Goal: Task Accomplishment & Management: Complete application form

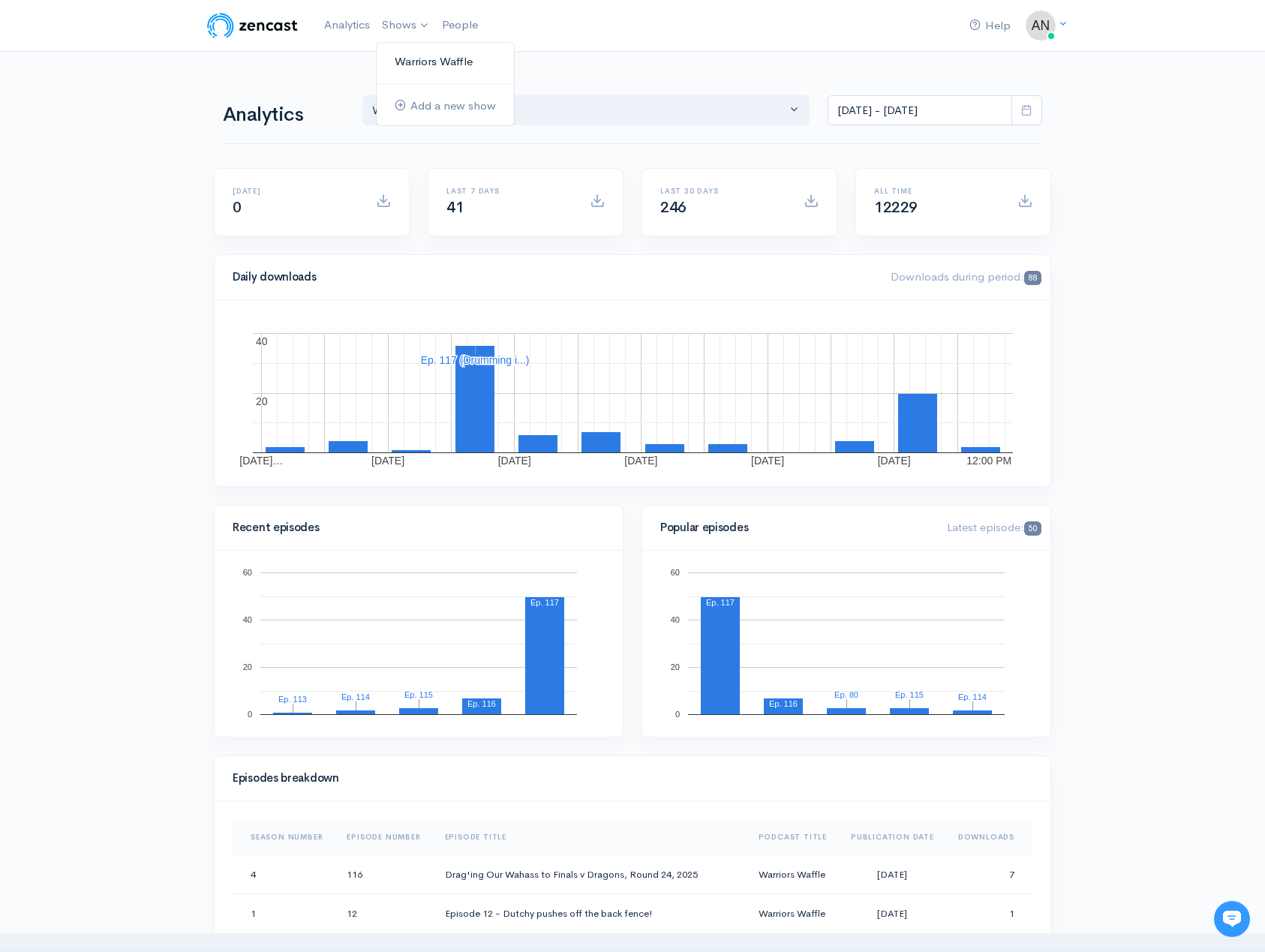
click at [416, 61] on link "Warriors Waffle" at bounding box center [445, 61] width 137 height 26
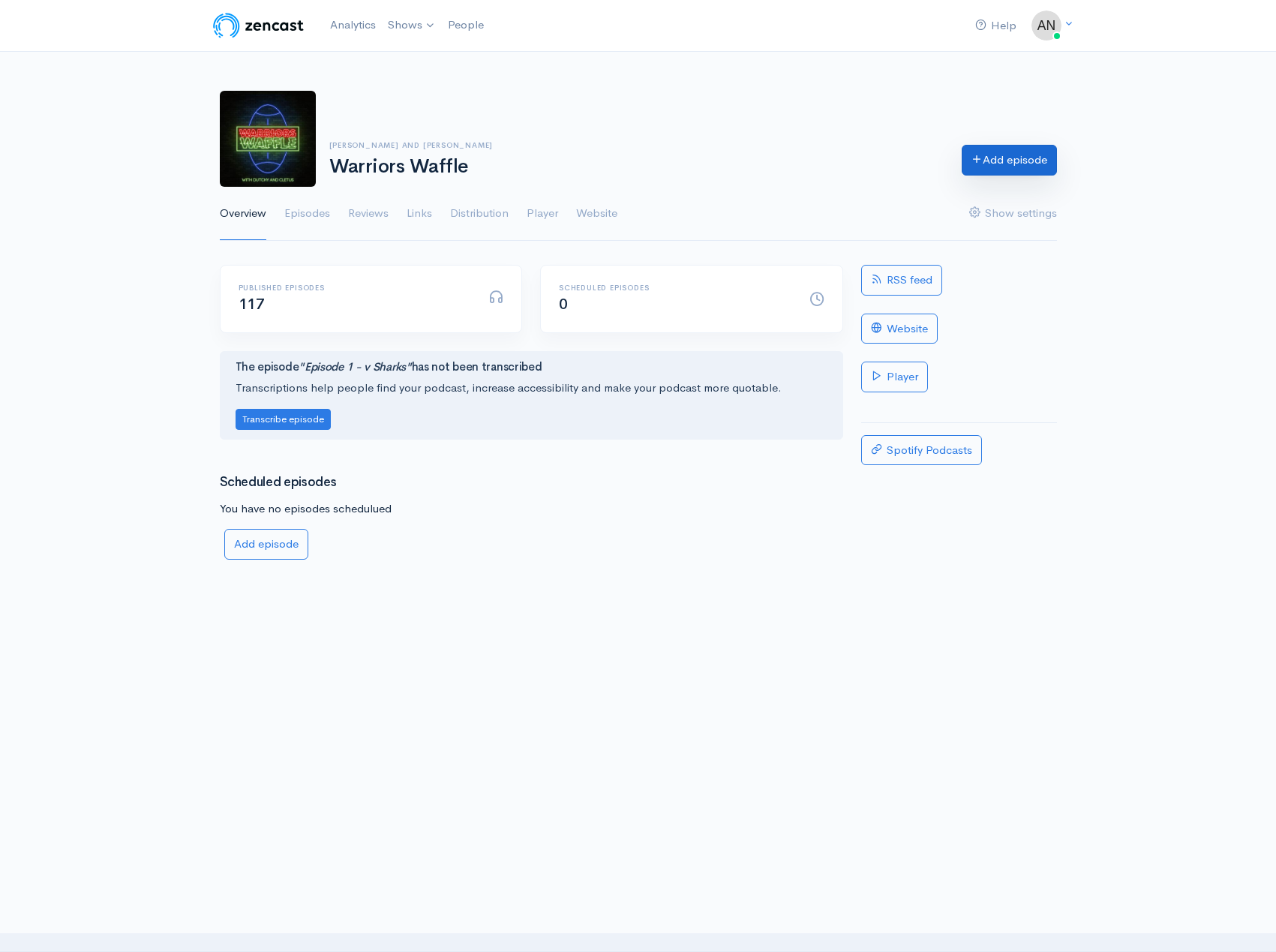
click at [1009, 172] on link "Add episode" at bounding box center [1009, 161] width 95 height 31
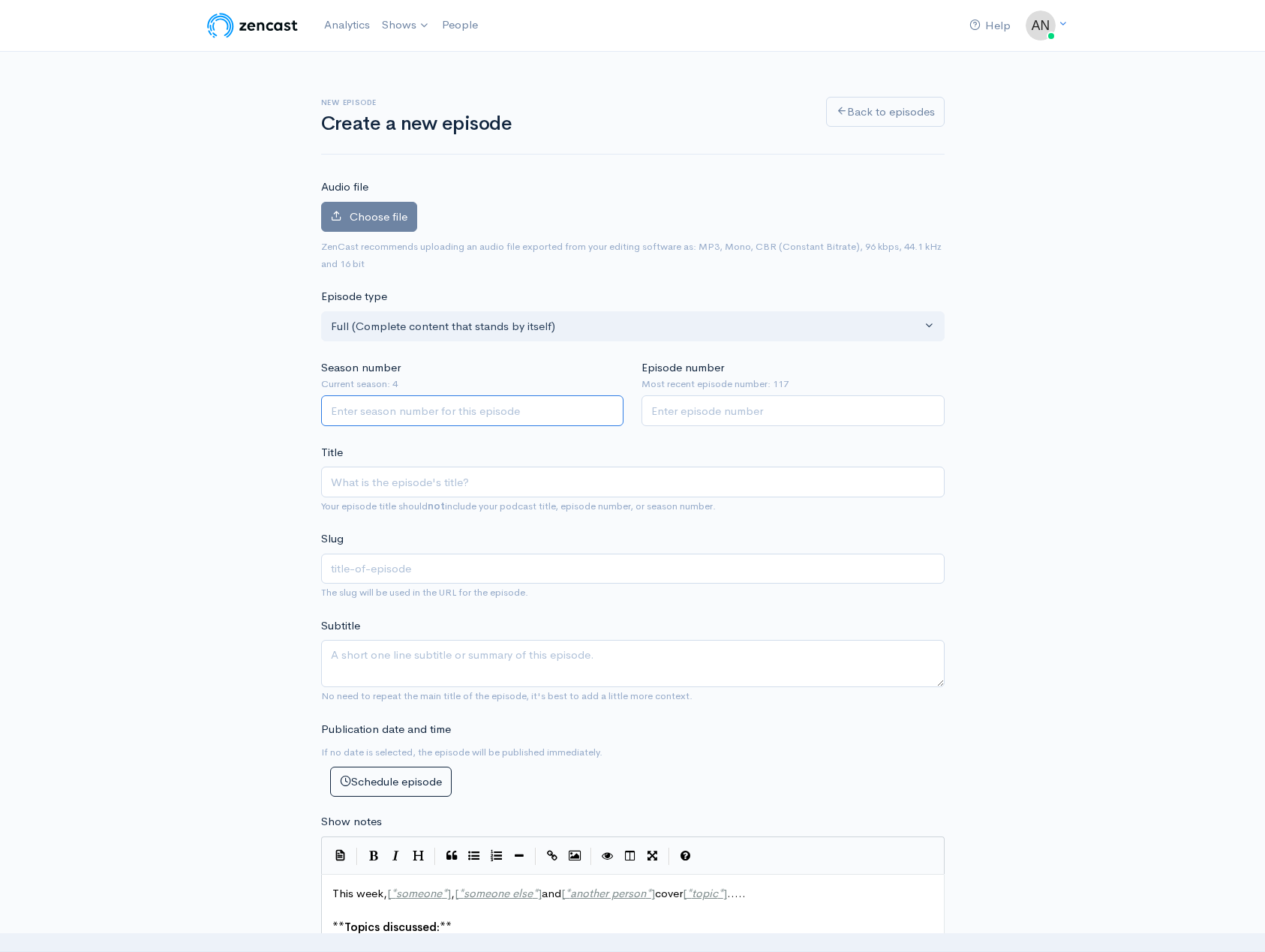
click at [446, 411] on input "Season number" at bounding box center [473, 411] width 303 height 31
type input "4"
click at [715, 411] on input "Episode number" at bounding box center [793, 411] width 303 height 31
type input "118"
click at [356, 486] on input "Title" at bounding box center [632, 482] width 623 height 31
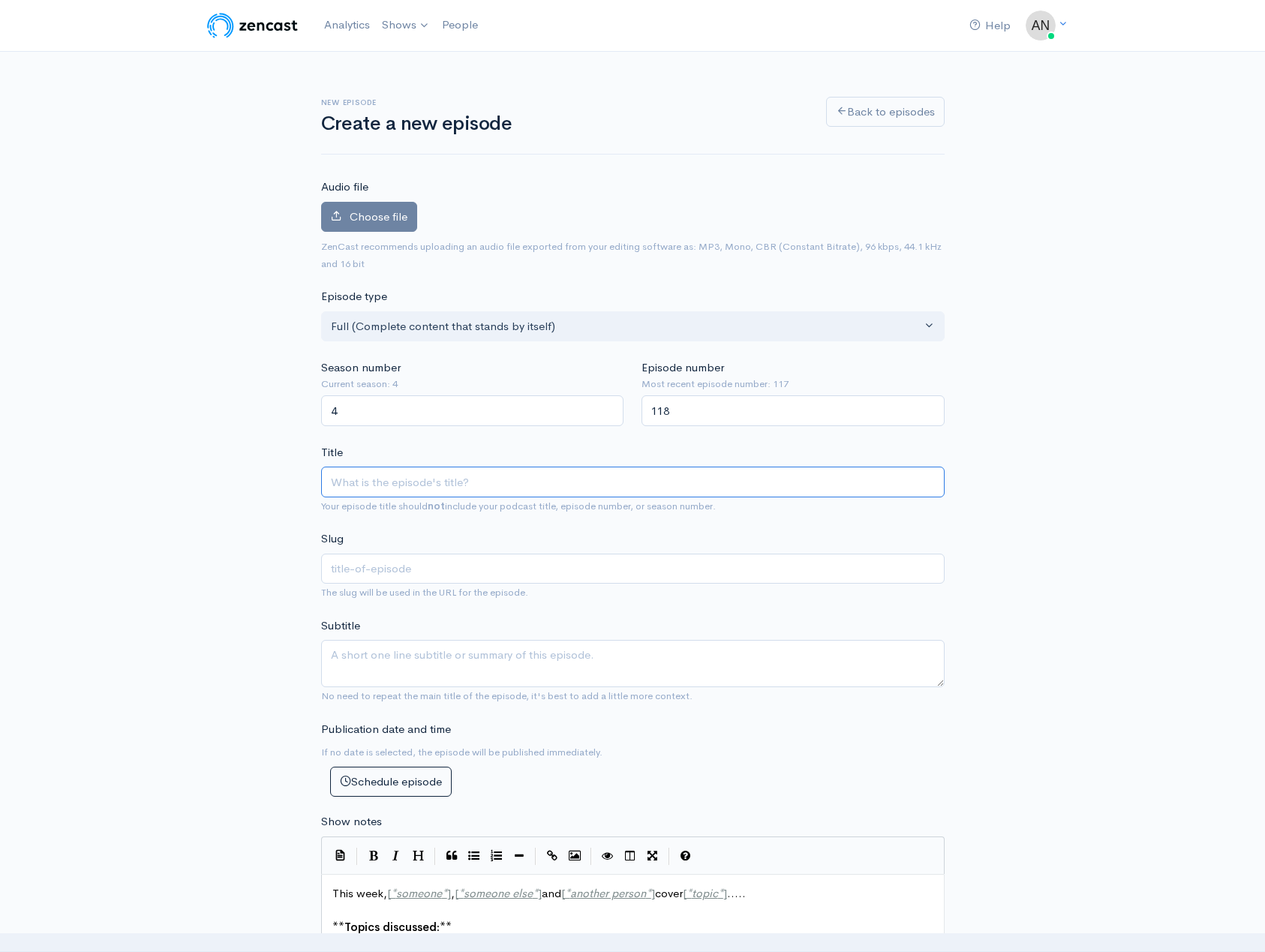
click at [371, 482] on input "Title" at bounding box center [632, 482] width 623 height 31
type input "P"
type input "p"
type input "Pa"
type input "pa"
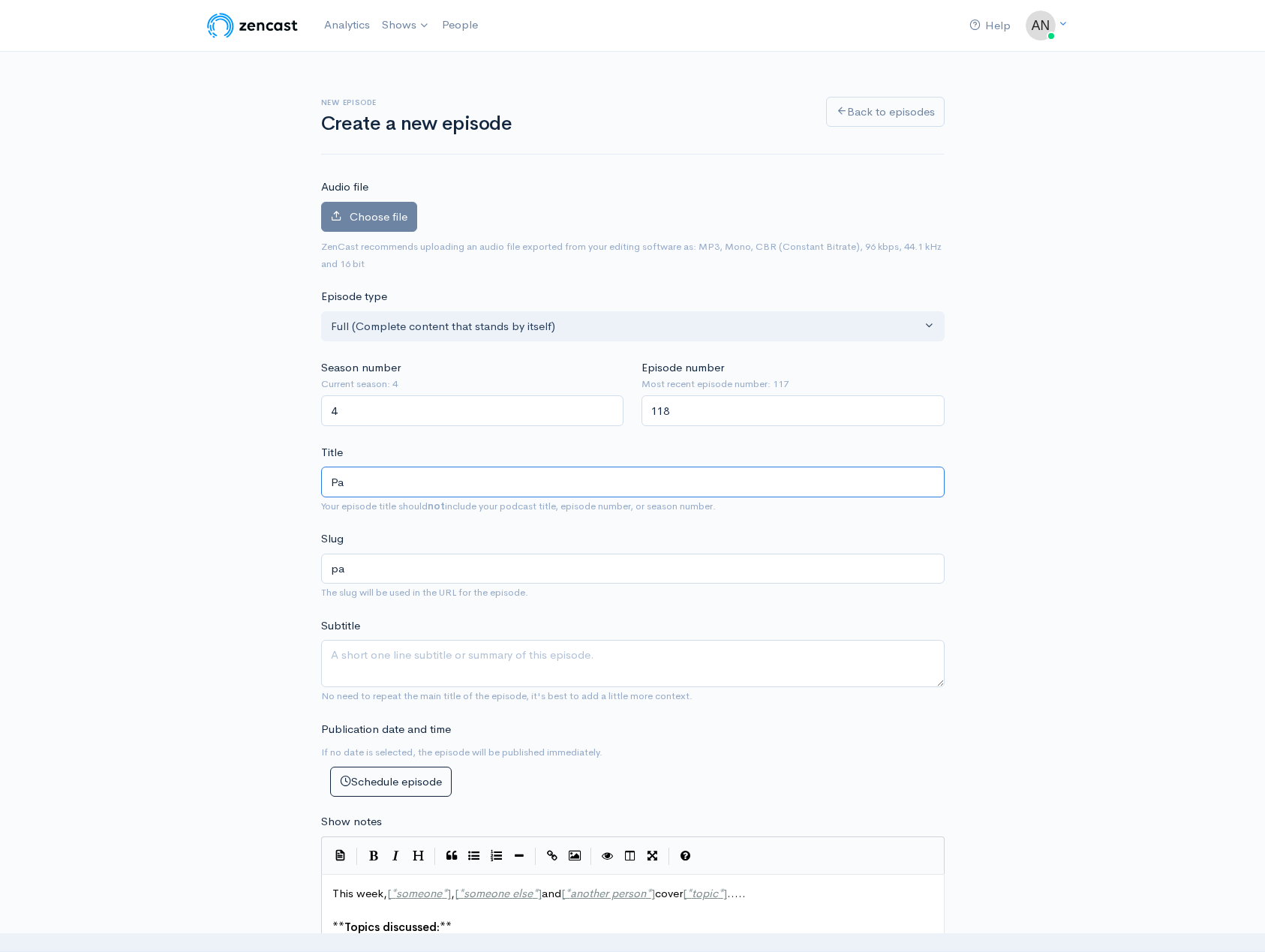
type input "Par"
type input "par"
type input "[PERSON_NAME]"
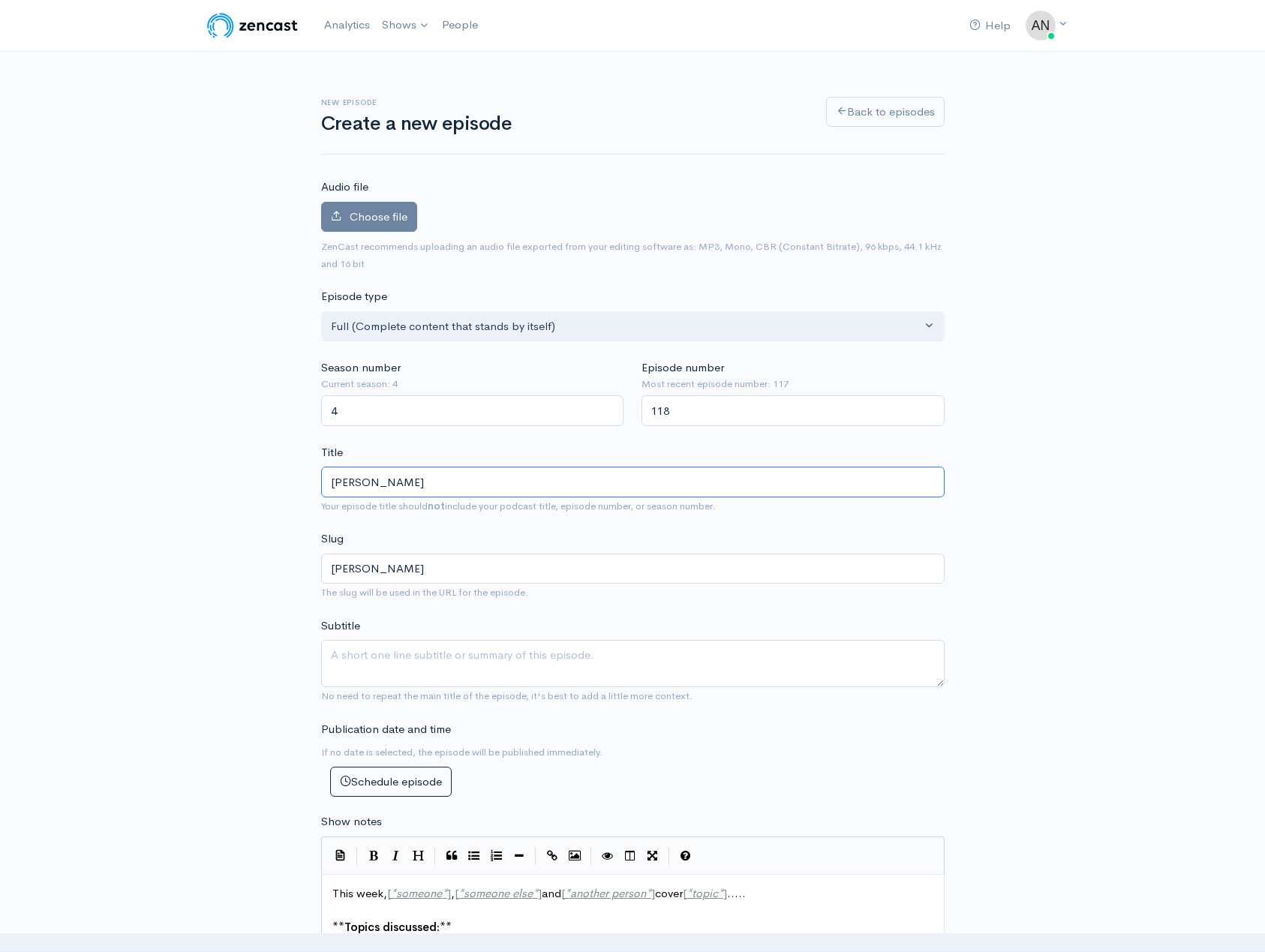
type input "[PERSON_NAME]"
type input "[PERSON_NAME] P"
type input "[PERSON_NAME]-p"
type input "[PERSON_NAME] Pu"
type input "[PERSON_NAME]-pu"
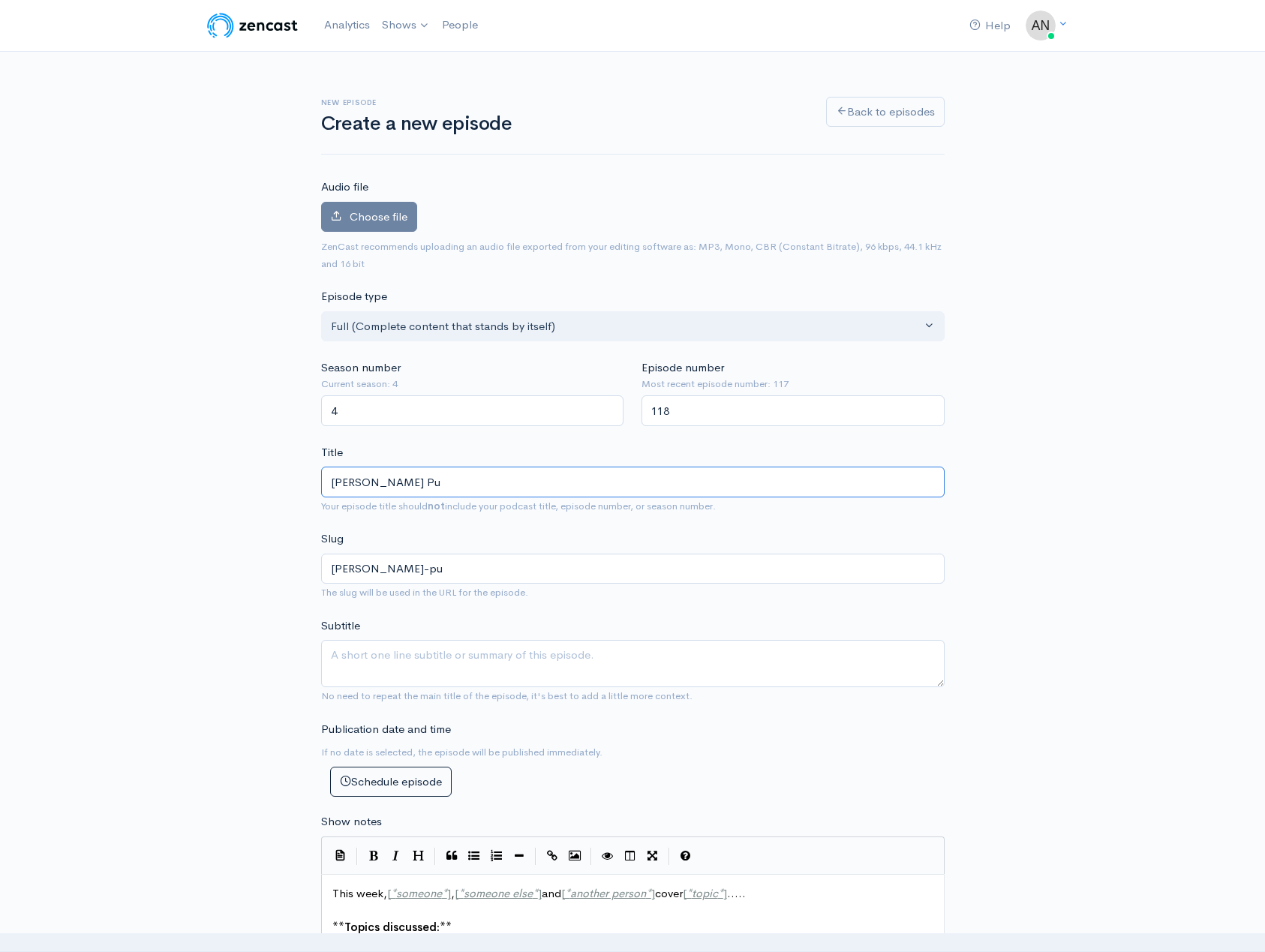
type input "[PERSON_NAME] Pur"
type input "[PERSON_NAME]-pur"
type input "[PERSON_NAME] Purg"
type input "[PERSON_NAME]-purg"
type input "[PERSON_NAME] Purge"
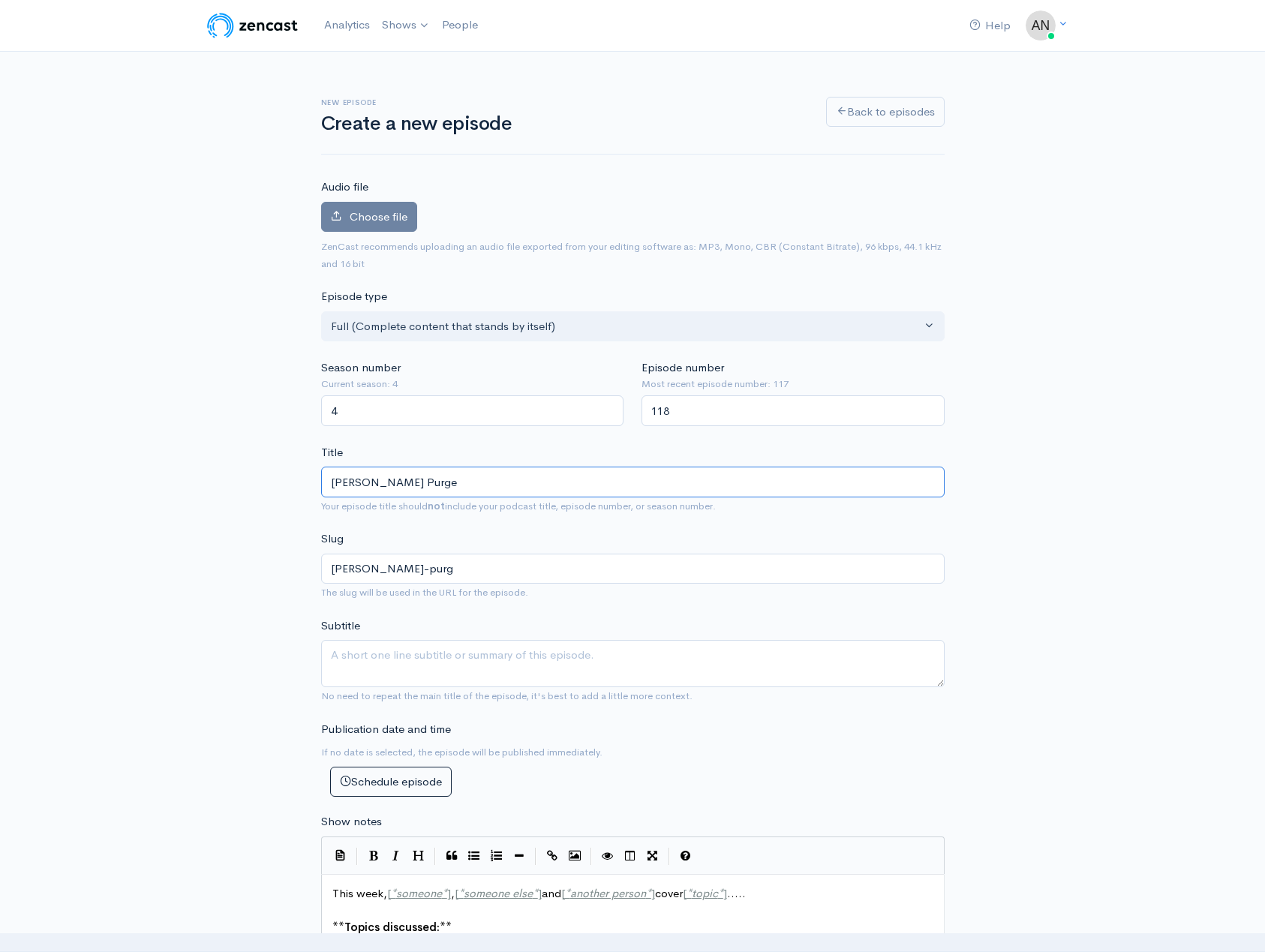
type input "[PERSON_NAME]-purge"
type input "[PERSON_NAME] Purge - V"
type input "[PERSON_NAME]-purge-v"
type input "[PERSON_NAME] Purge - V E"
type input "[PERSON_NAME]-purge-v-e"
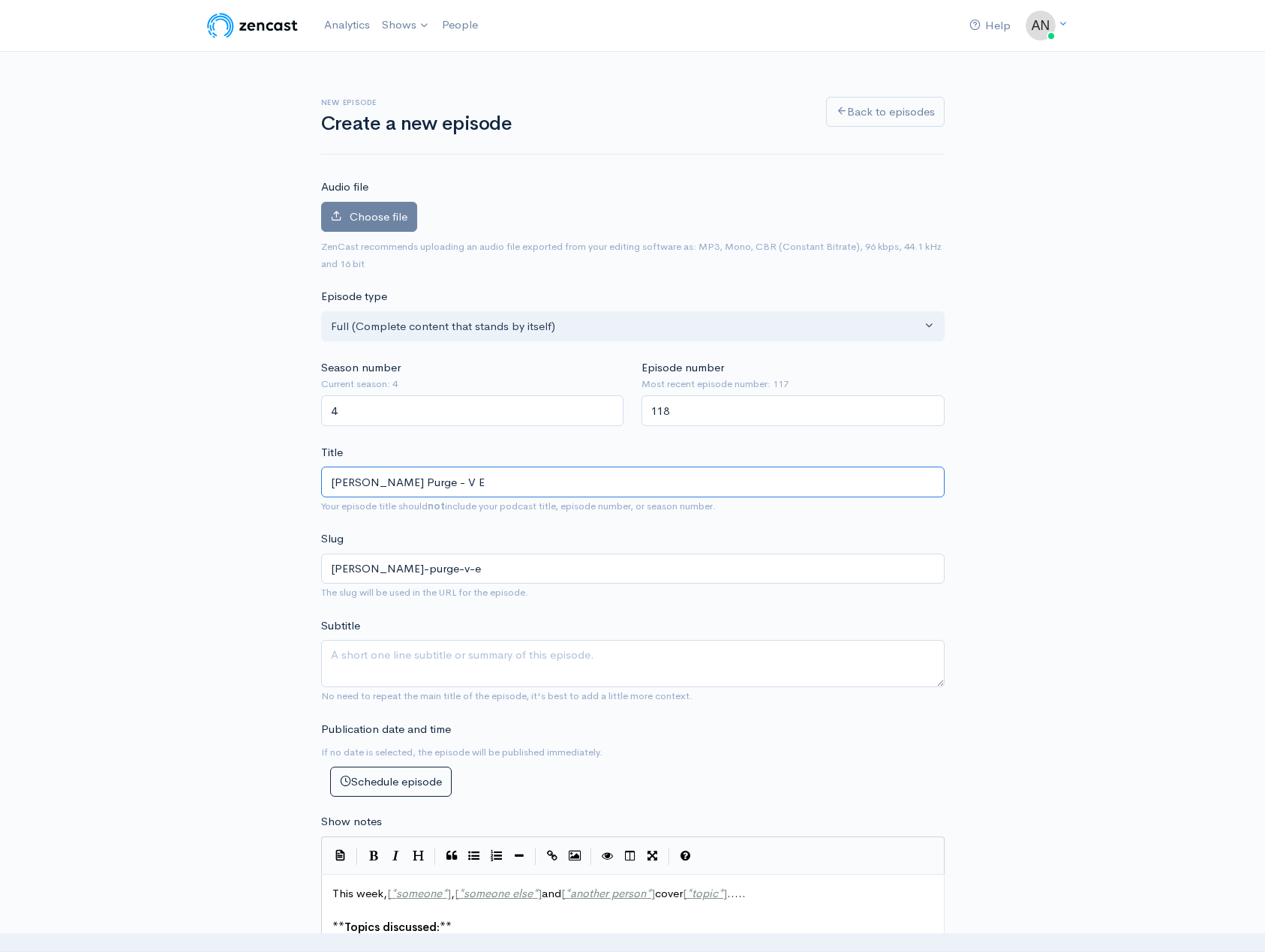
type input "[PERSON_NAME] Purge - V El"
type input "[PERSON_NAME]-purge-v-el"
type input "[PERSON_NAME] Purge - V Ell"
type input "[PERSON_NAME]-purge-v-ell"
type input "[PERSON_NAME] Purge - V Elle"
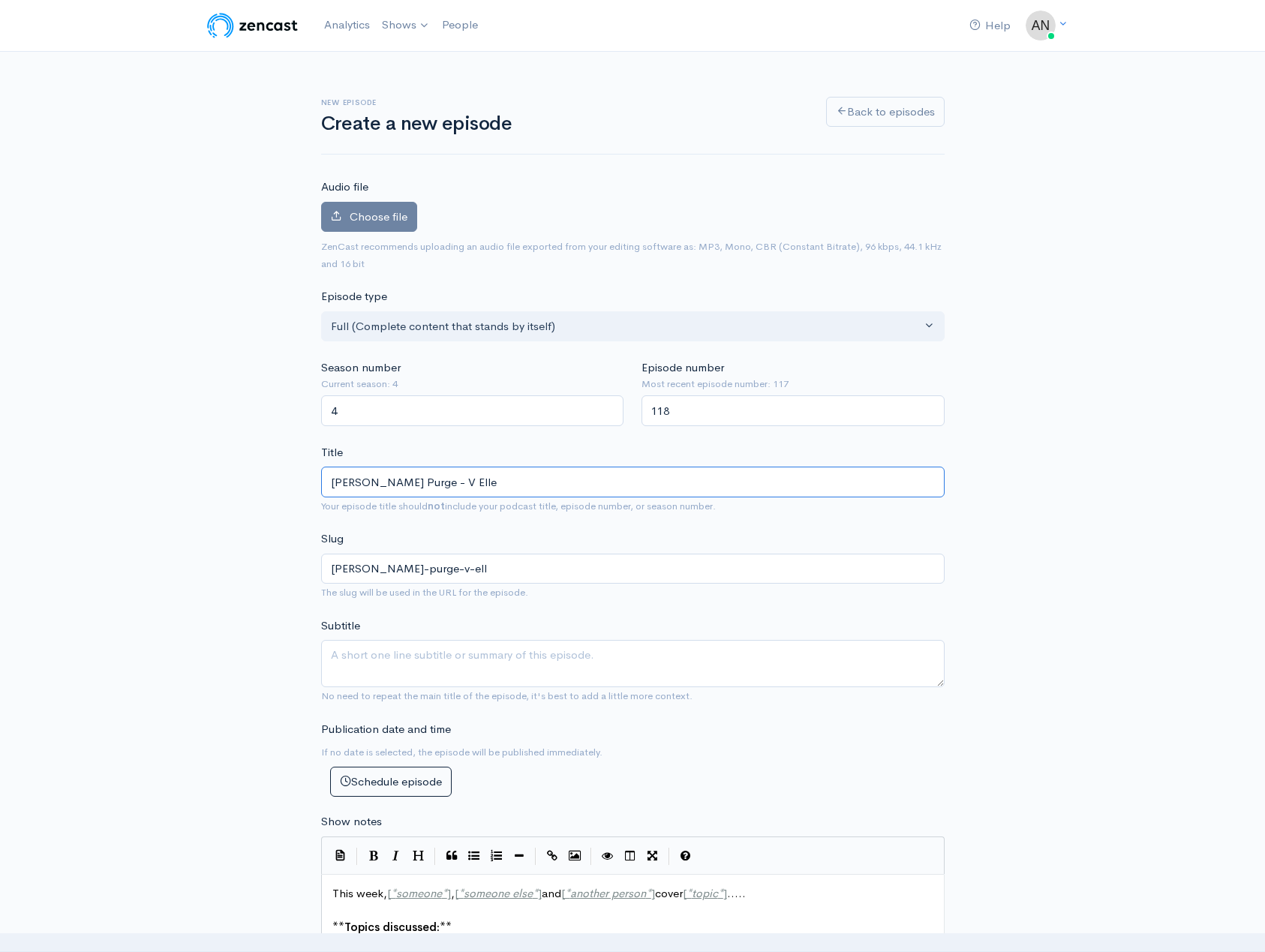
type input "[PERSON_NAME]-purge-v-elle"
type input "[PERSON_NAME] Purge - V Elles"
type input "[PERSON_NAME]-purge-v-elles"
type input "[PERSON_NAME] Purge - V Elle"
type input "[PERSON_NAME]-purge-v-elle"
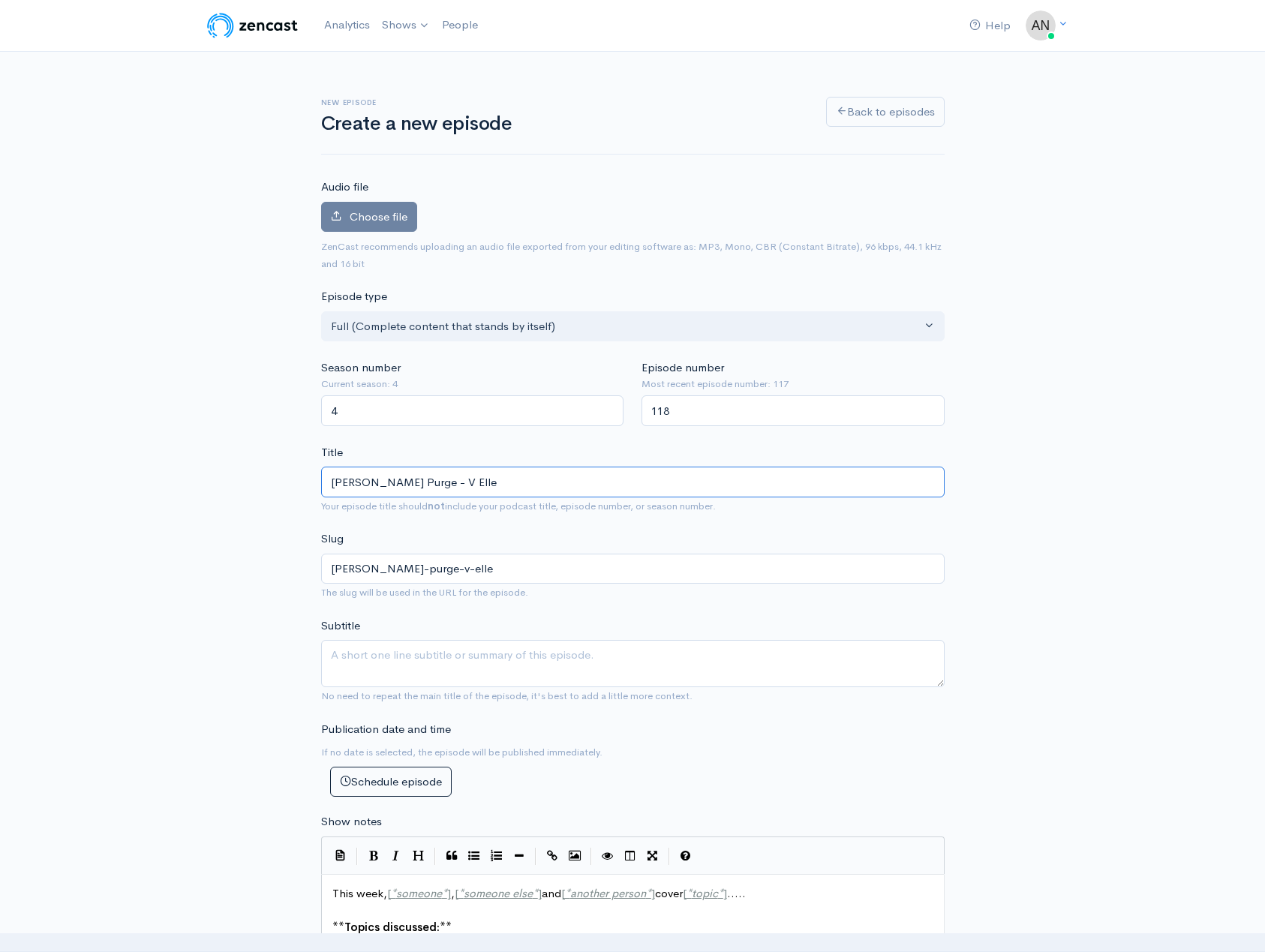
type input "[PERSON_NAME] Purge - V Ell"
type input "[PERSON_NAME]-purge-v-ell"
type input "[PERSON_NAME] Purge - V El"
type input "[PERSON_NAME]-purge-v-el"
type input "[PERSON_NAME] Purge - V E"
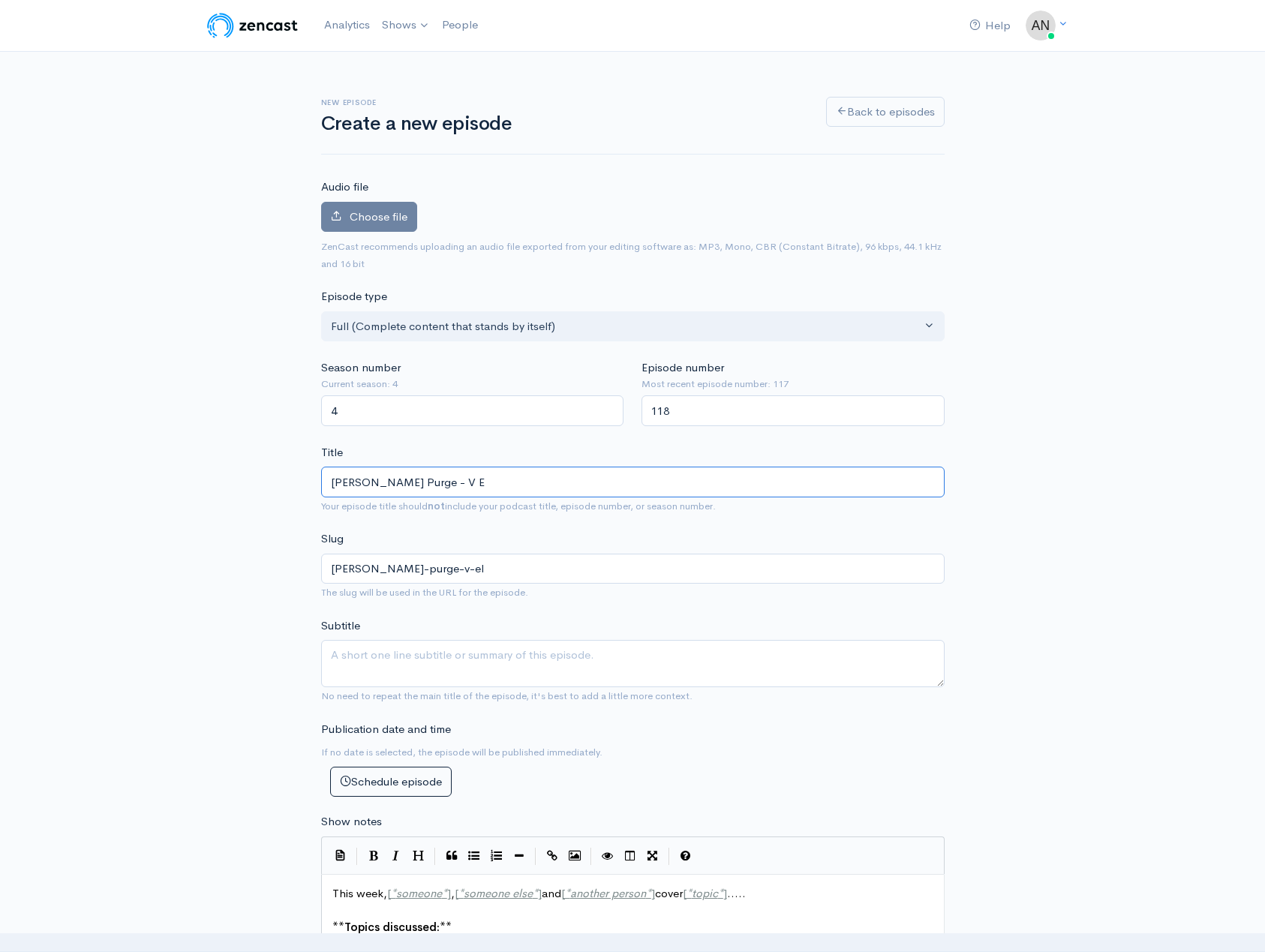
type input "[PERSON_NAME]-purge-v-e"
type input "[PERSON_NAME] Purge - V Ee"
type input "[PERSON_NAME]-purge-v-ee"
type input "[PERSON_NAME] Purge - V Eel"
type input "[PERSON_NAME]-purge-v-eel"
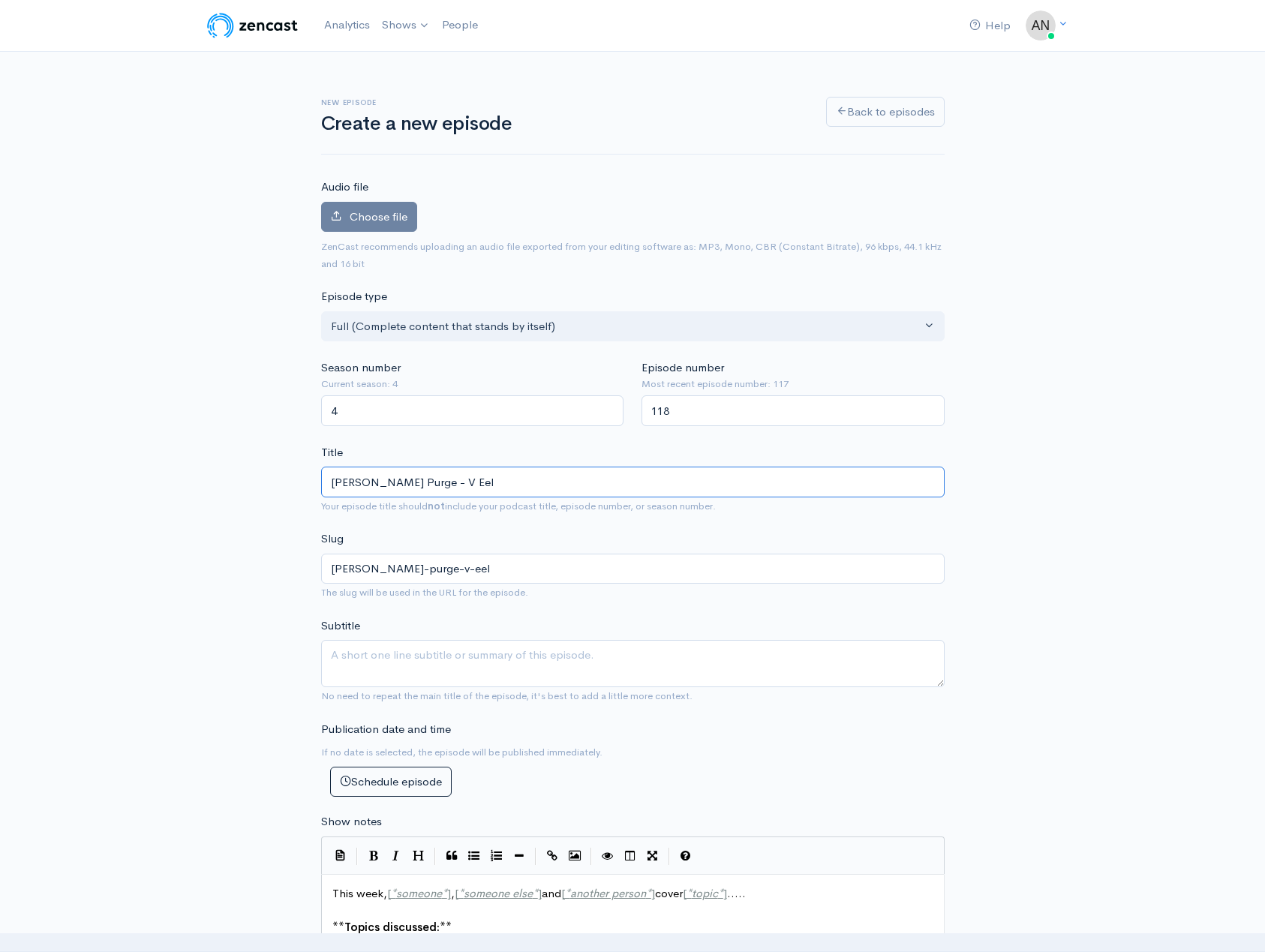
type input "[PERSON_NAME] Purge - V Eels"
type input "[PERSON_NAME]-purge-v-eels"
type input "[PERSON_NAME] Purge - V Eels, R"
type input "[PERSON_NAME]-purge-v-eels-r"
type input "[PERSON_NAME] Purge - V Eels, Ro"
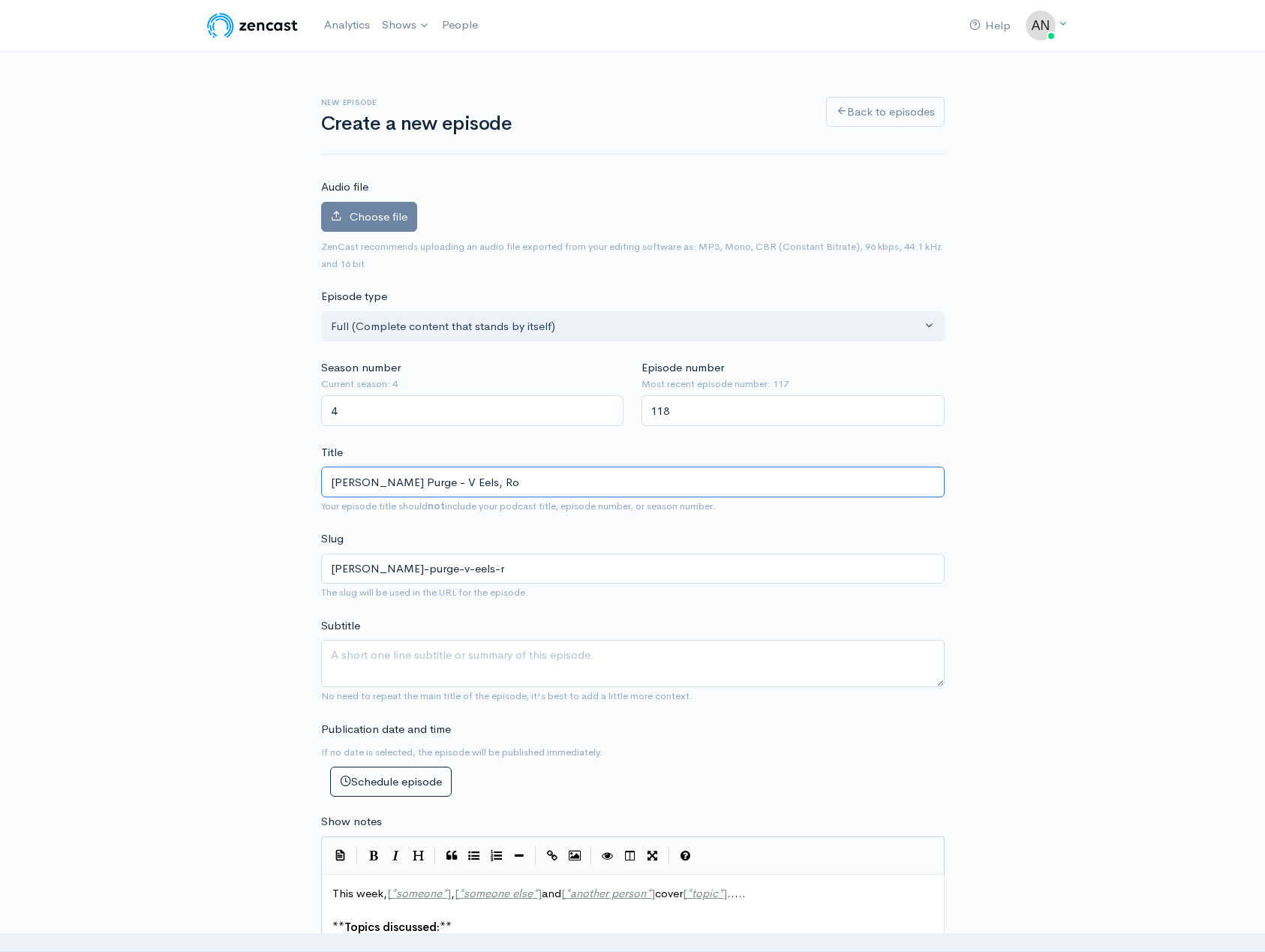
type input "[PERSON_NAME]-purge-v-eels-ro"
type input "[PERSON_NAME] Purge - V Eels, Rou"
type input "[PERSON_NAME]-purge-v-eels-rou"
type input "[PERSON_NAME] Purge - V Eels, Round"
type input "[PERSON_NAME]-purge-v-eels-round"
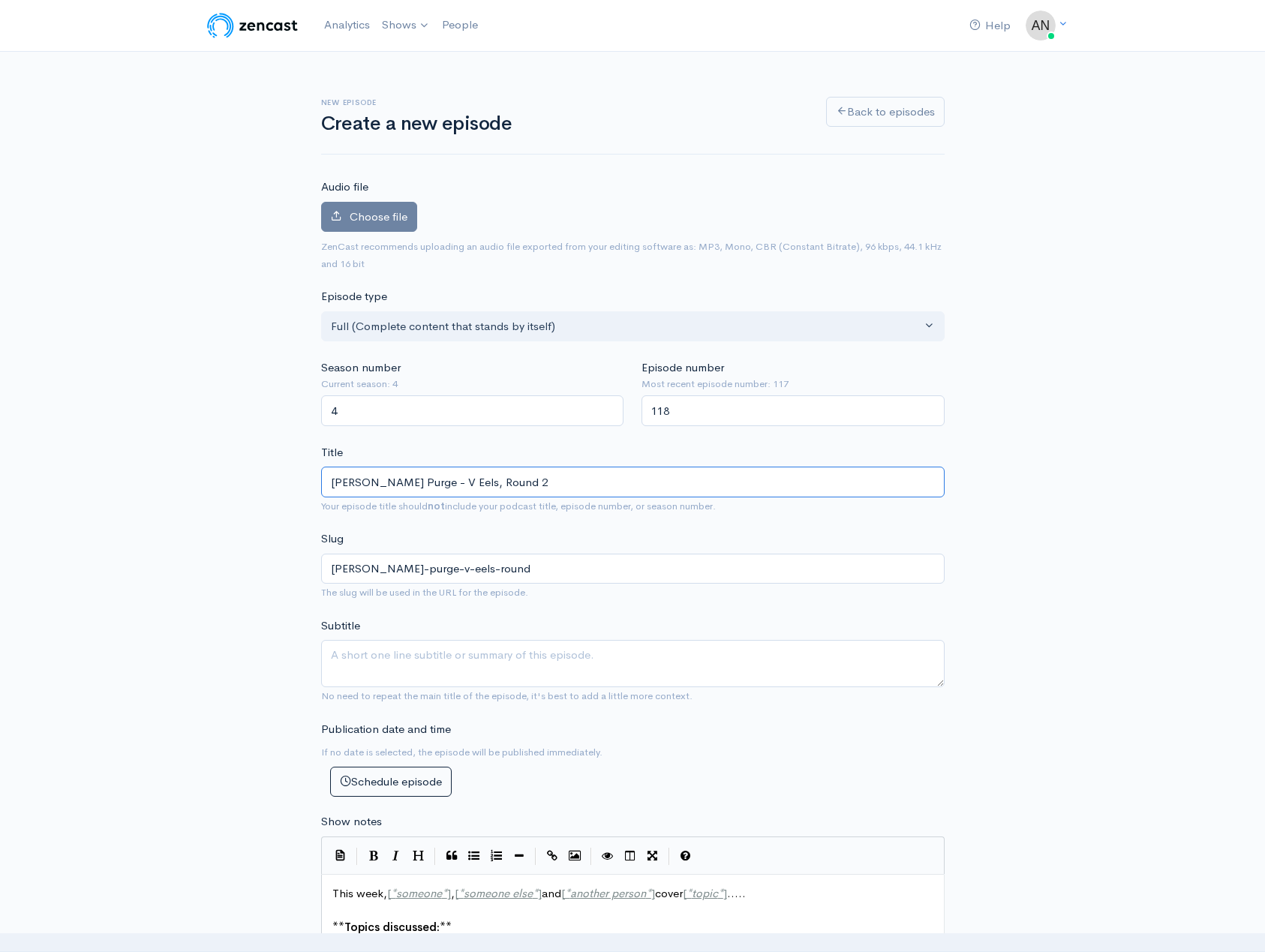
type input "[PERSON_NAME] Purge - V Eels, Round 26"
type input "[PERSON_NAME]-purge-v-eels-round-26"
type input "[PERSON_NAME] Purge - V Eels, Round 26, 20"
type input "[PERSON_NAME]-purge-v-eels-round-26-20"
type input "[PERSON_NAME] Purge - V Eels, Round 26, 202"
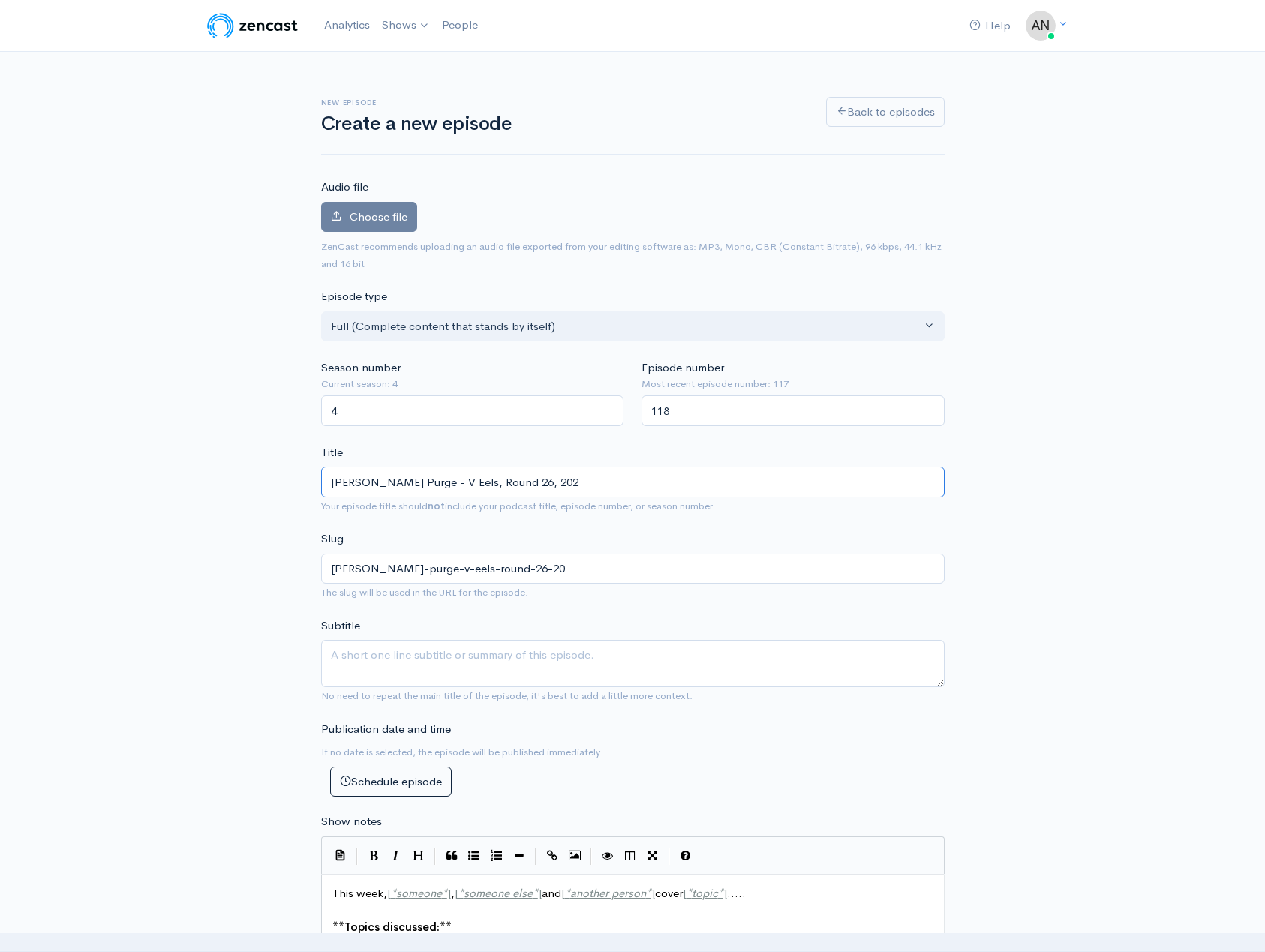
type input "[PERSON_NAME]-purge-v-eels-round-26-202"
type input "[PERSON_NAME] Purge - V Eels, Round 26, 2025"
type input "[PERSON_NAME]-purge-v-eels-round-26-2025"
drag, startPoint x: 546, startPoint y: 478, endPoint x: 363, endPoint y: 482, distance: 183.0
click at [318, 478] on div "New episode Create a new episode Back to episodes Audio file Choose file 0 ZenC…" at bounding box center [632, 838] width 642 height 1573
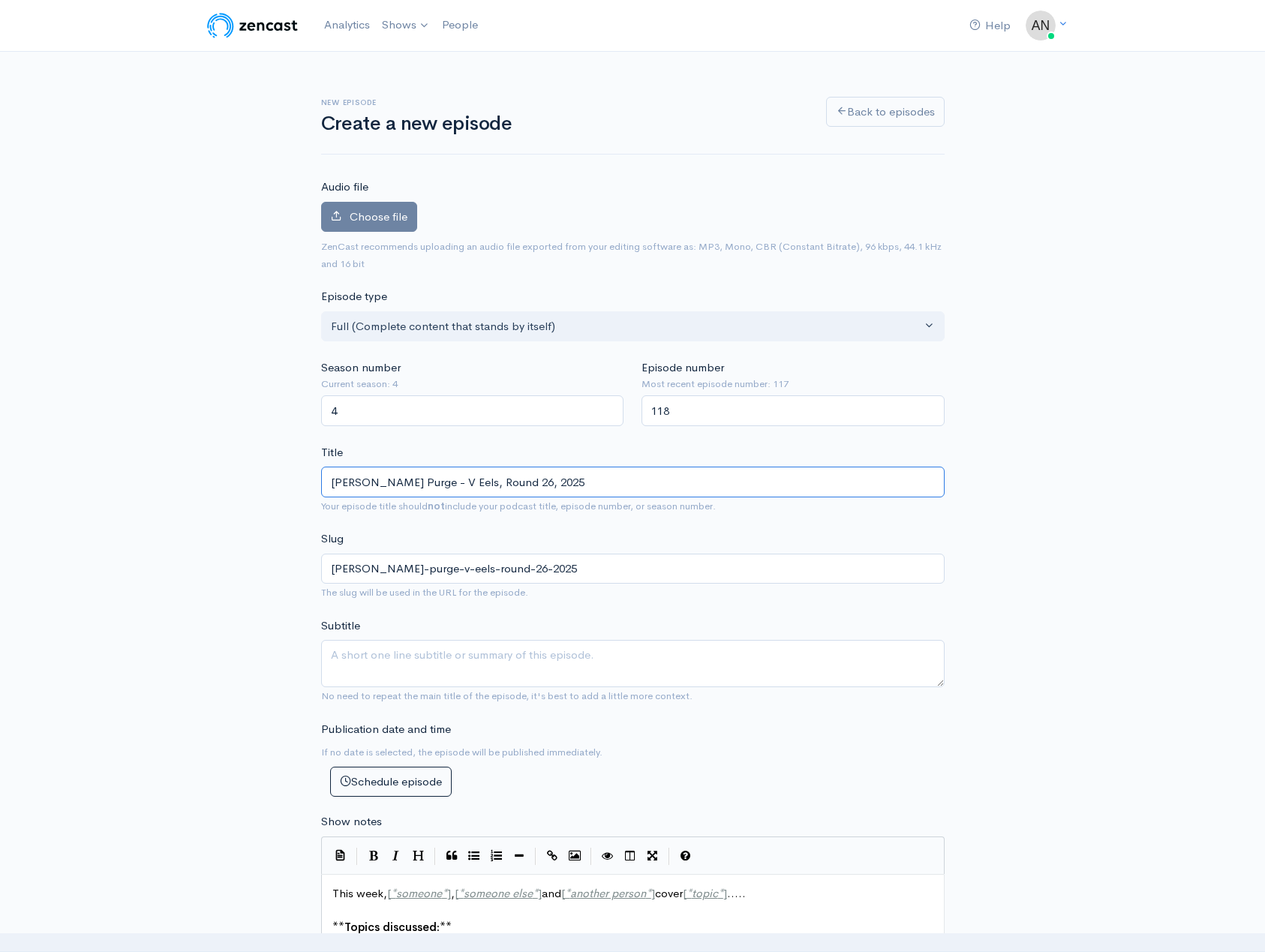
type input "[PERSON_NAME] Purge - V Eels, Round 26, 2025"
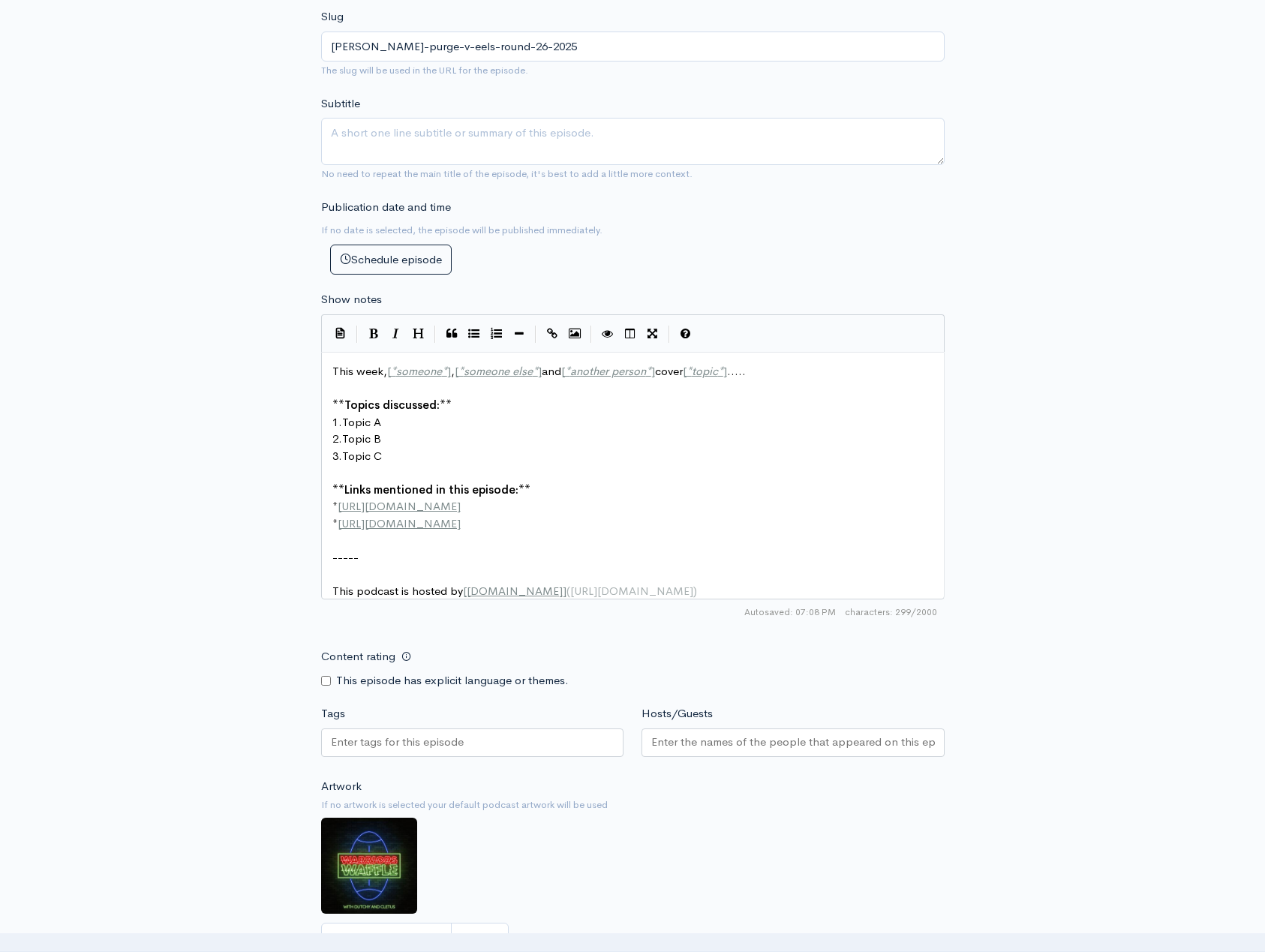
scroll to position [525, 0]
click at [385, 549] on pre "-----" at bounding box center [638, 554] width 618 height 17
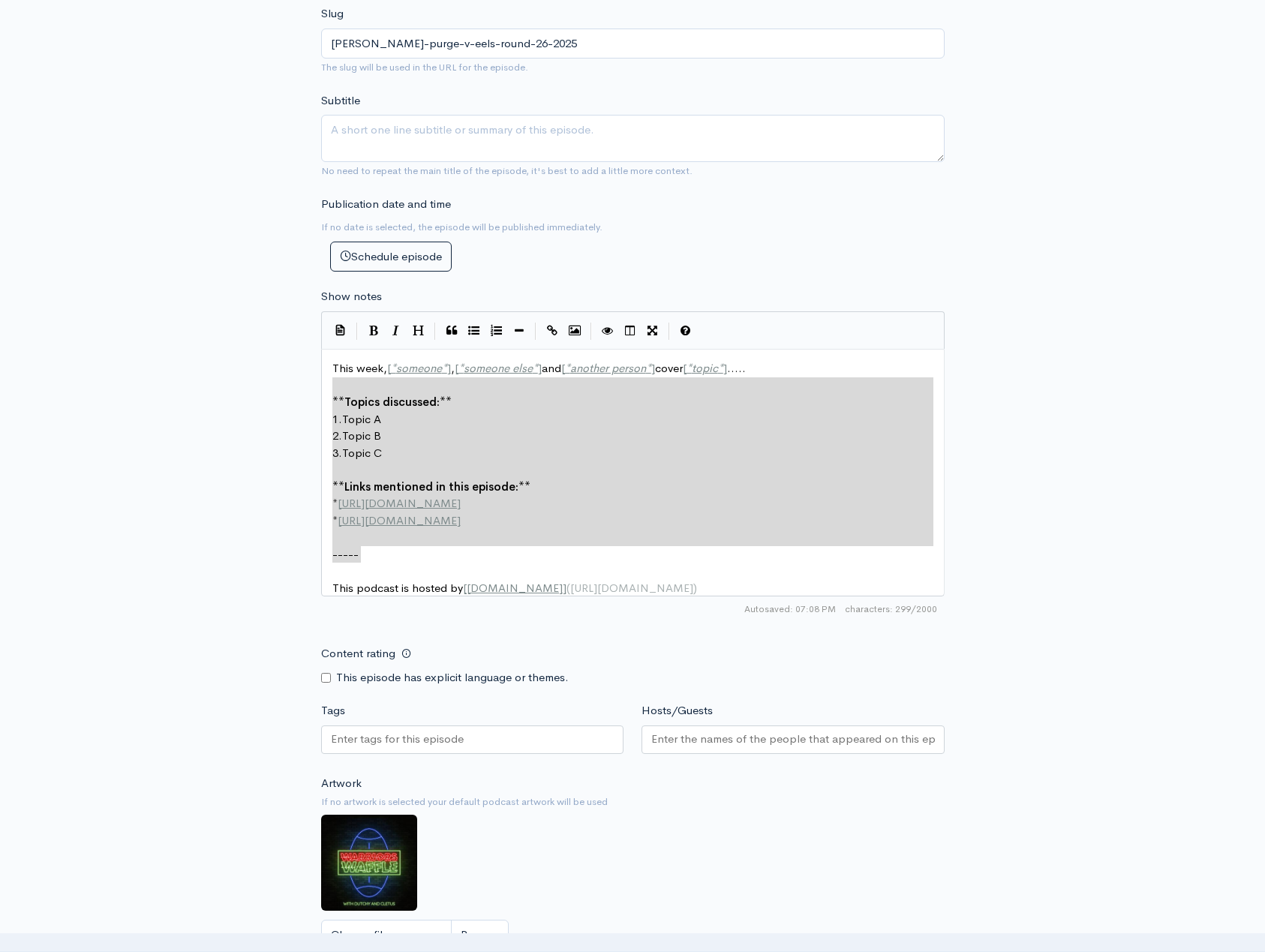
type textarea "This week, [*someone*], [*someone else*] and [*another person*] cover [*topic*]…"
drag, startPoint x: 380, startPoint y: 554, endPoint x: 314, endPoint y: 370, distance: 195.5
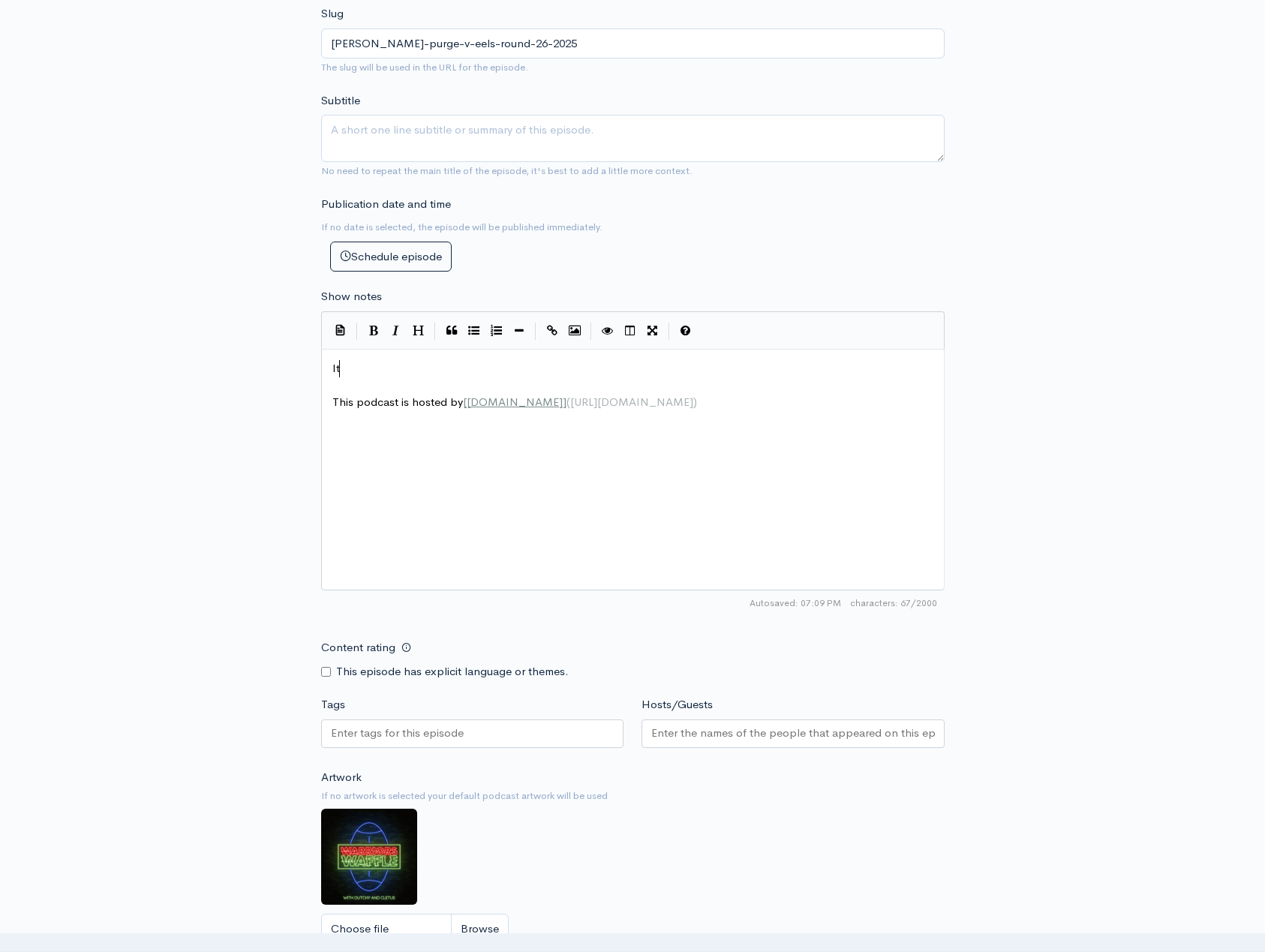
type textarea "Its"
type textarea "'s time to get the bad taste out"
type textarea "We have some terrible calls over the years but that one fron [DATE] night ransk"
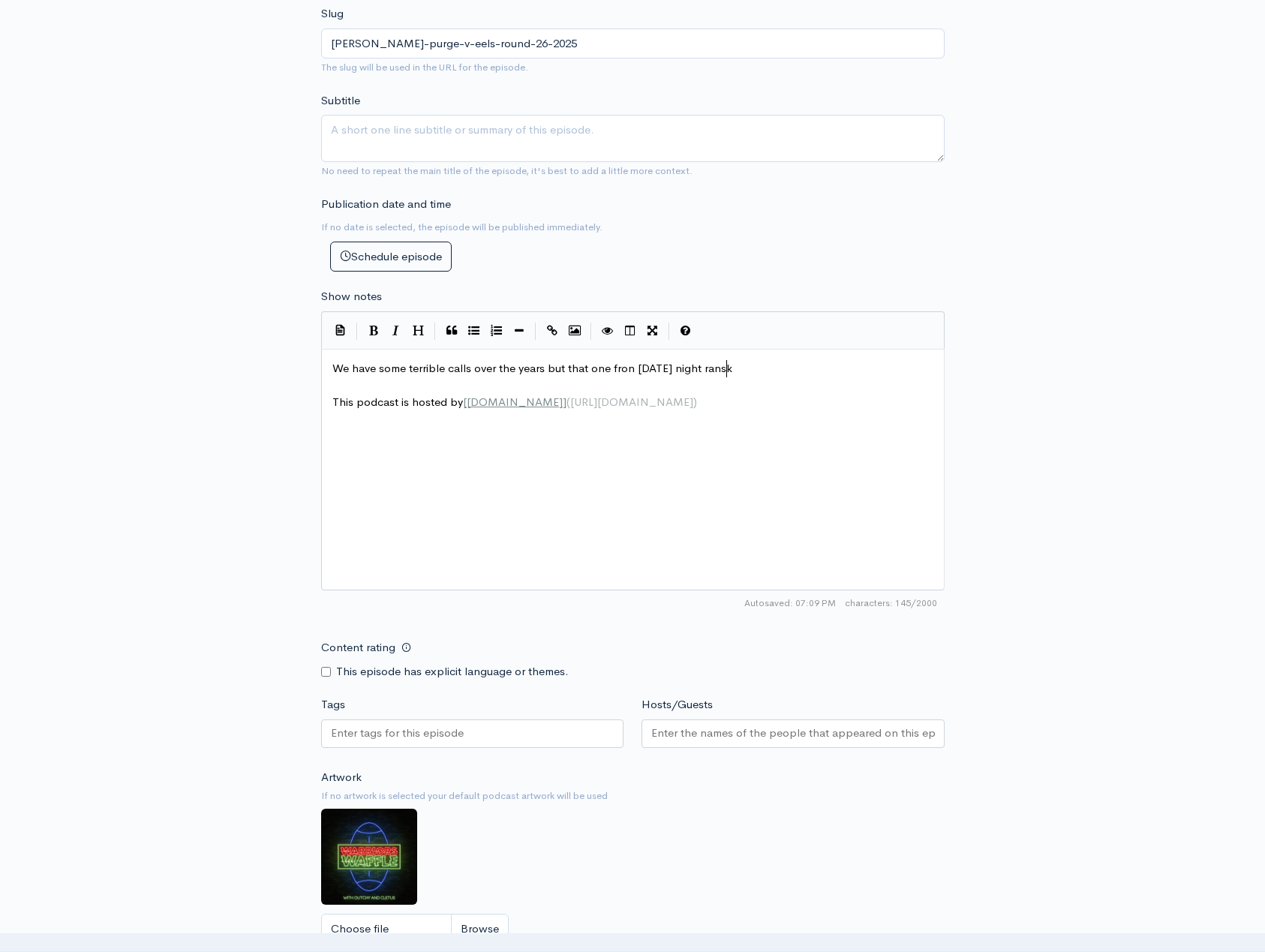
scroll to position [6, 393]
type textarea "kls"
type textarea "s right up there,"
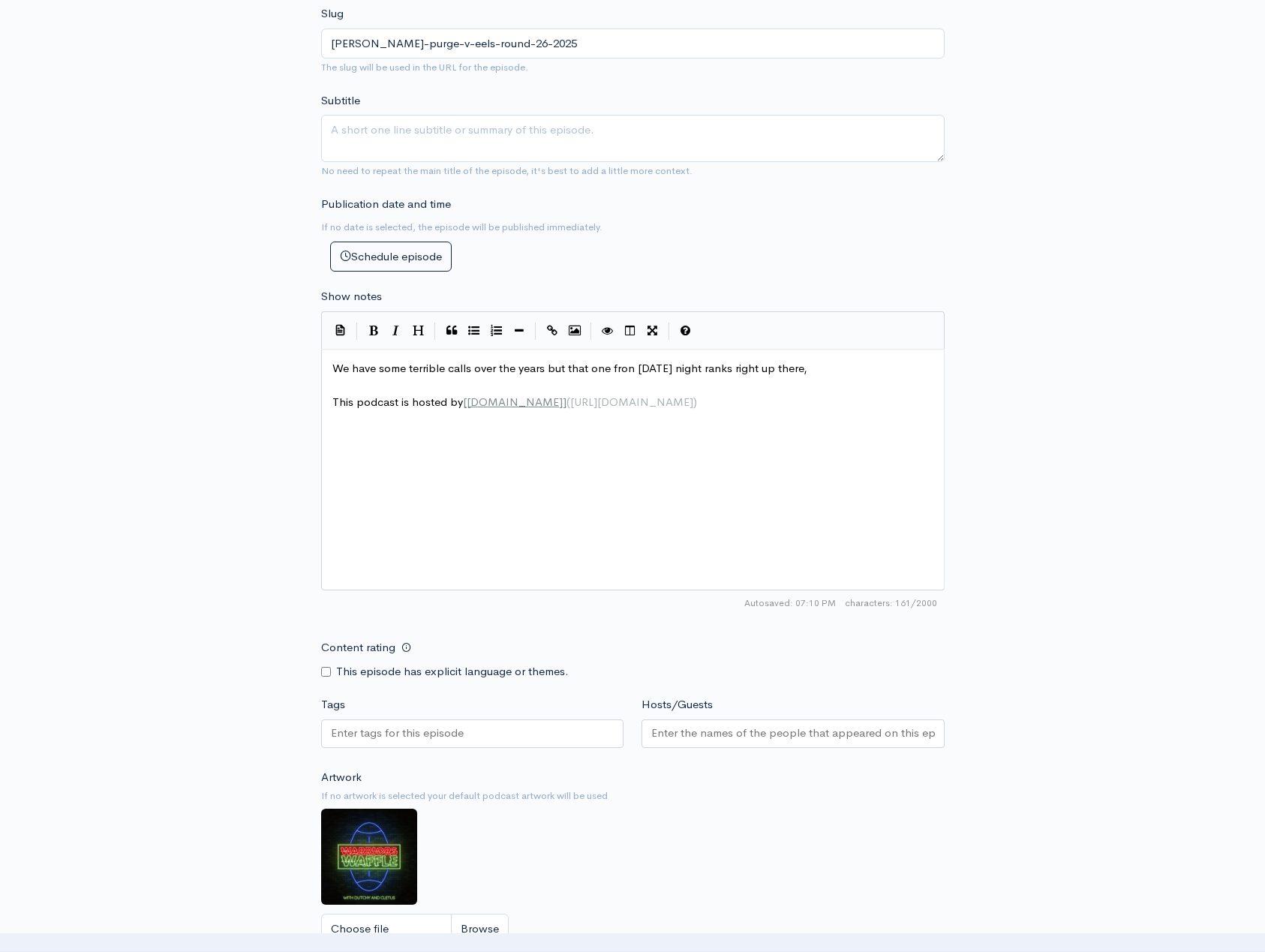
click at [378, 372] on span "We have some terrible calls over the years but that one fron [DATE] night ranks…" at bounding box center [570, 368] width 475 height 15
type textarea "had"
click at [651, 371] on span "We have had some terrible calls over the years but that one fron [DATE] night r…" at bounding box center [580, 368] width 497 height 15
type textarea "m"
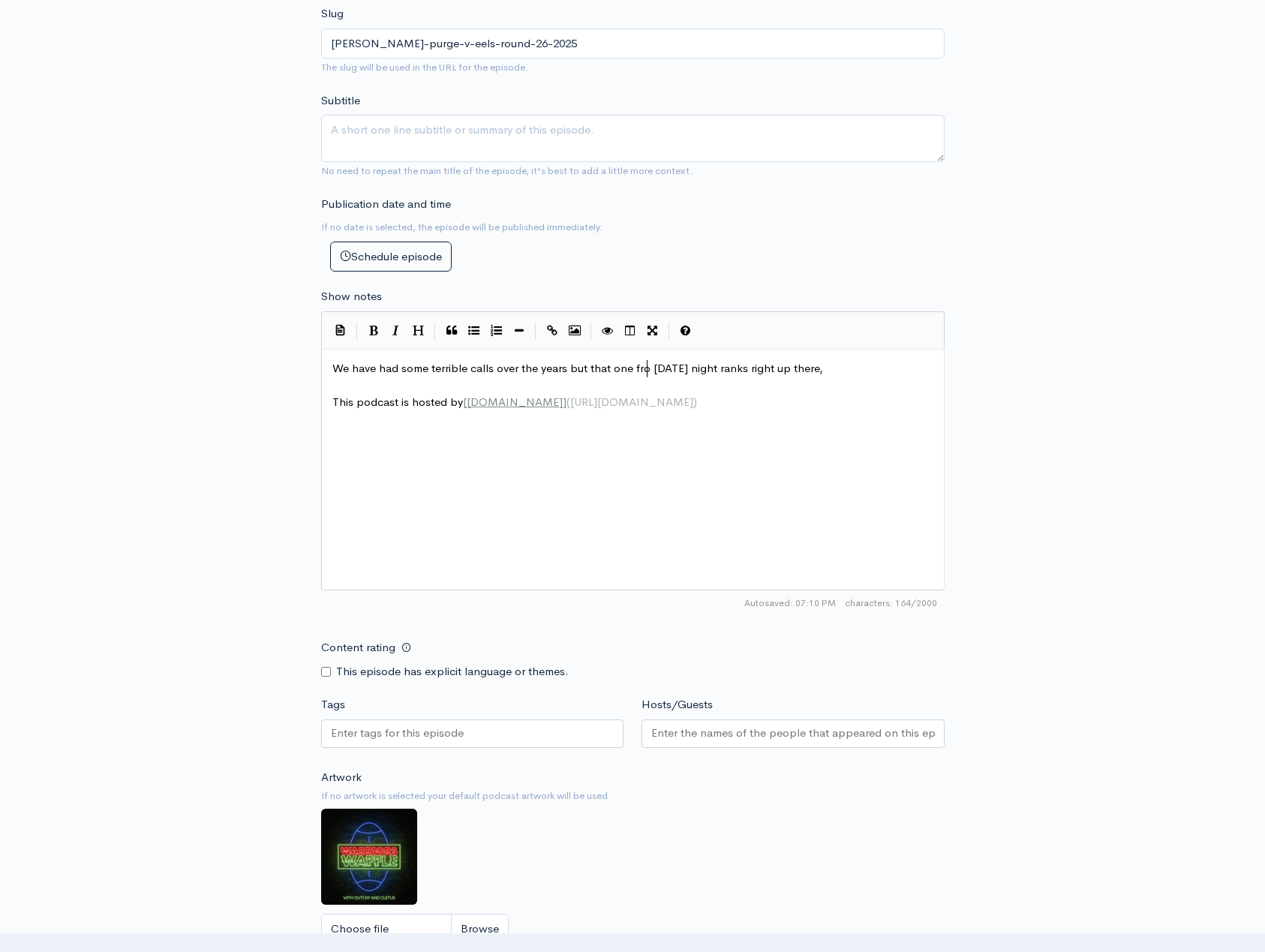
scroll to position [6, 9]
click at [836, 375] on pre "We have had some terrible calls over the years but that one from [DATE] night r…" at bounding box center [638, 369] width 618 height 17
type textarea "come with us [DATE] as we rty"
type textarea "try an"
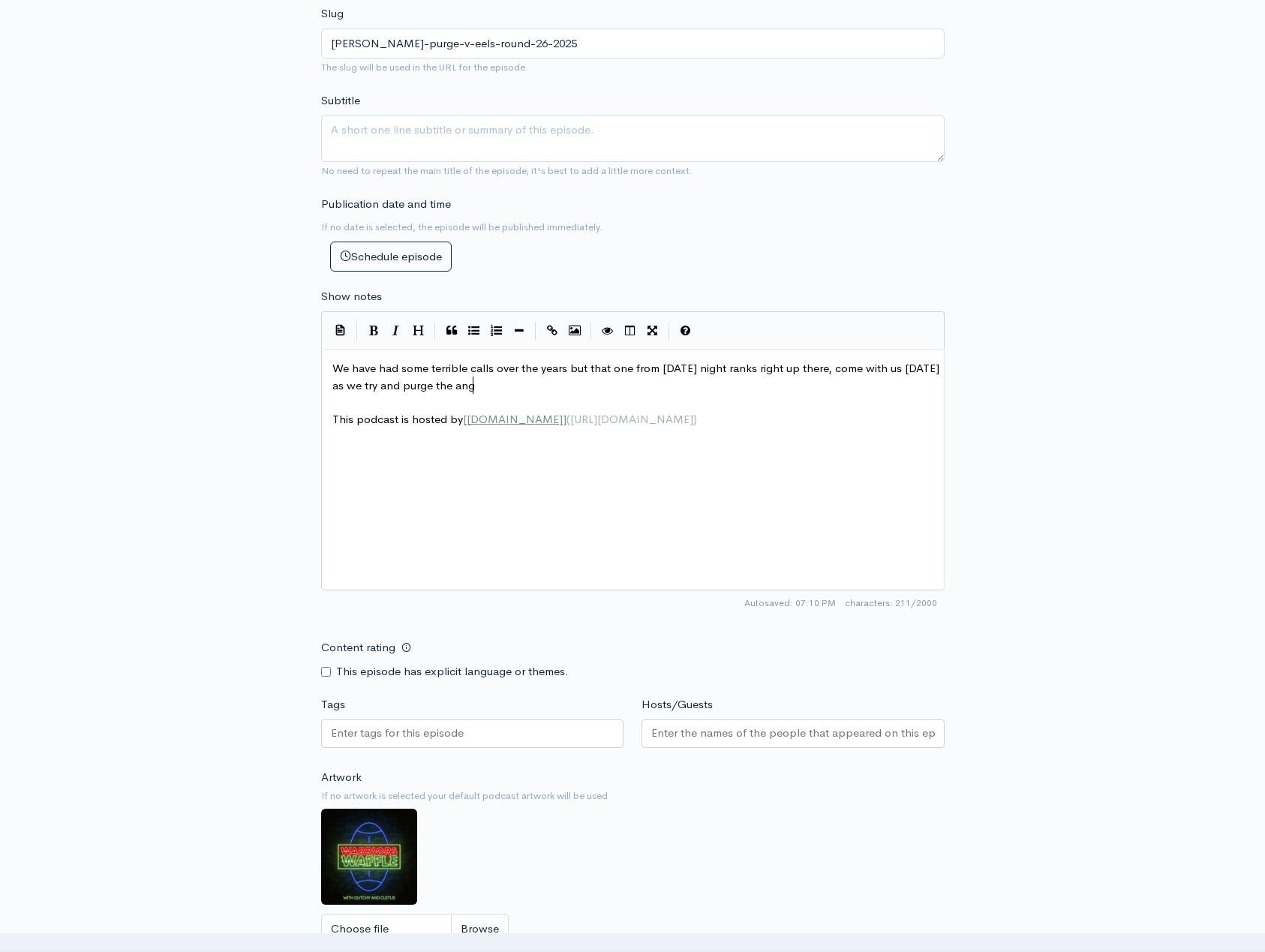
scroll to position [6, 90]
type textarea "d purge the anger"
type textarea "r..."
type textarea "[EMAIL_ADDRESS][DOMAIN_NAME]"
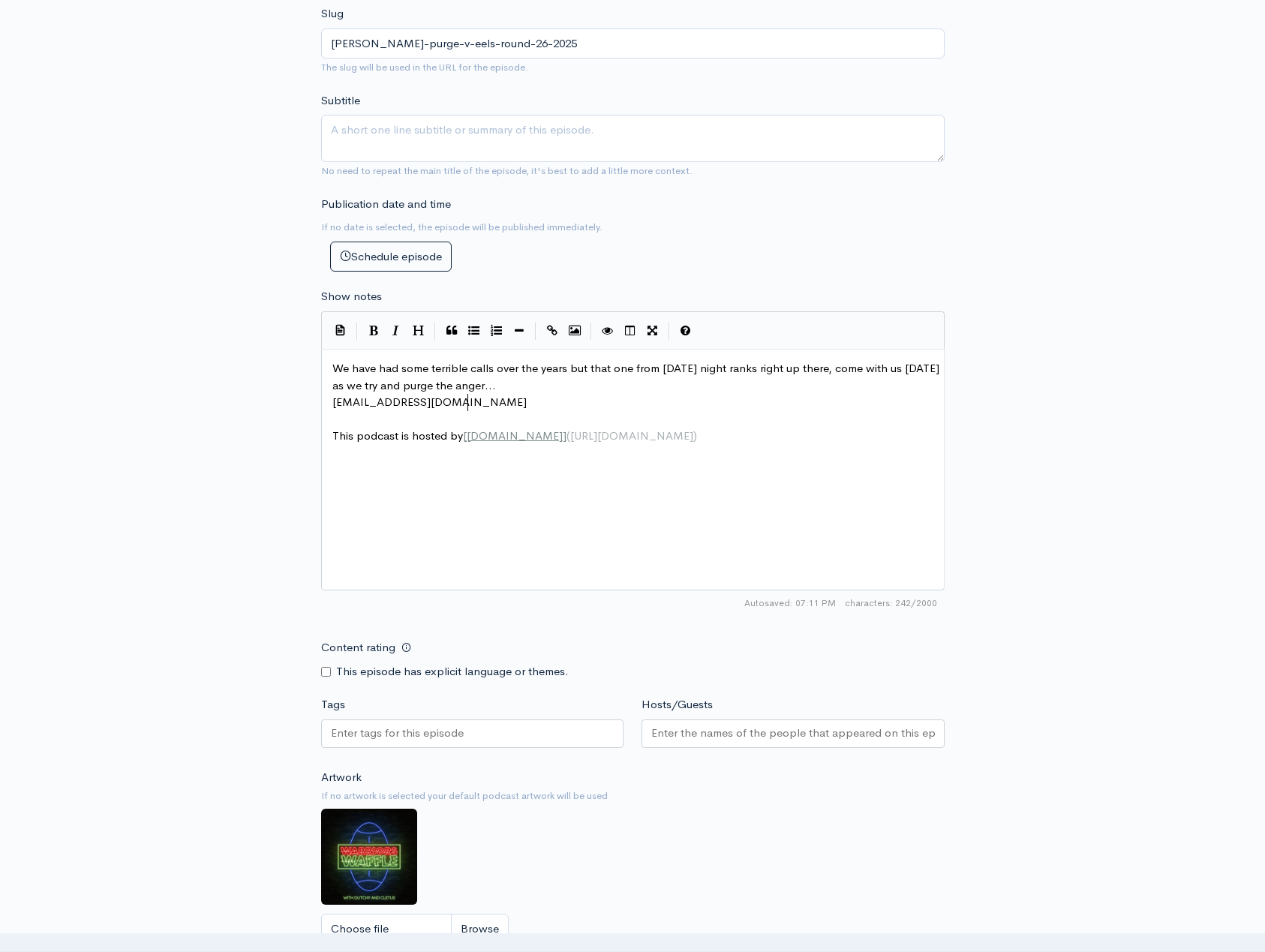
scroll to position [6, 143]
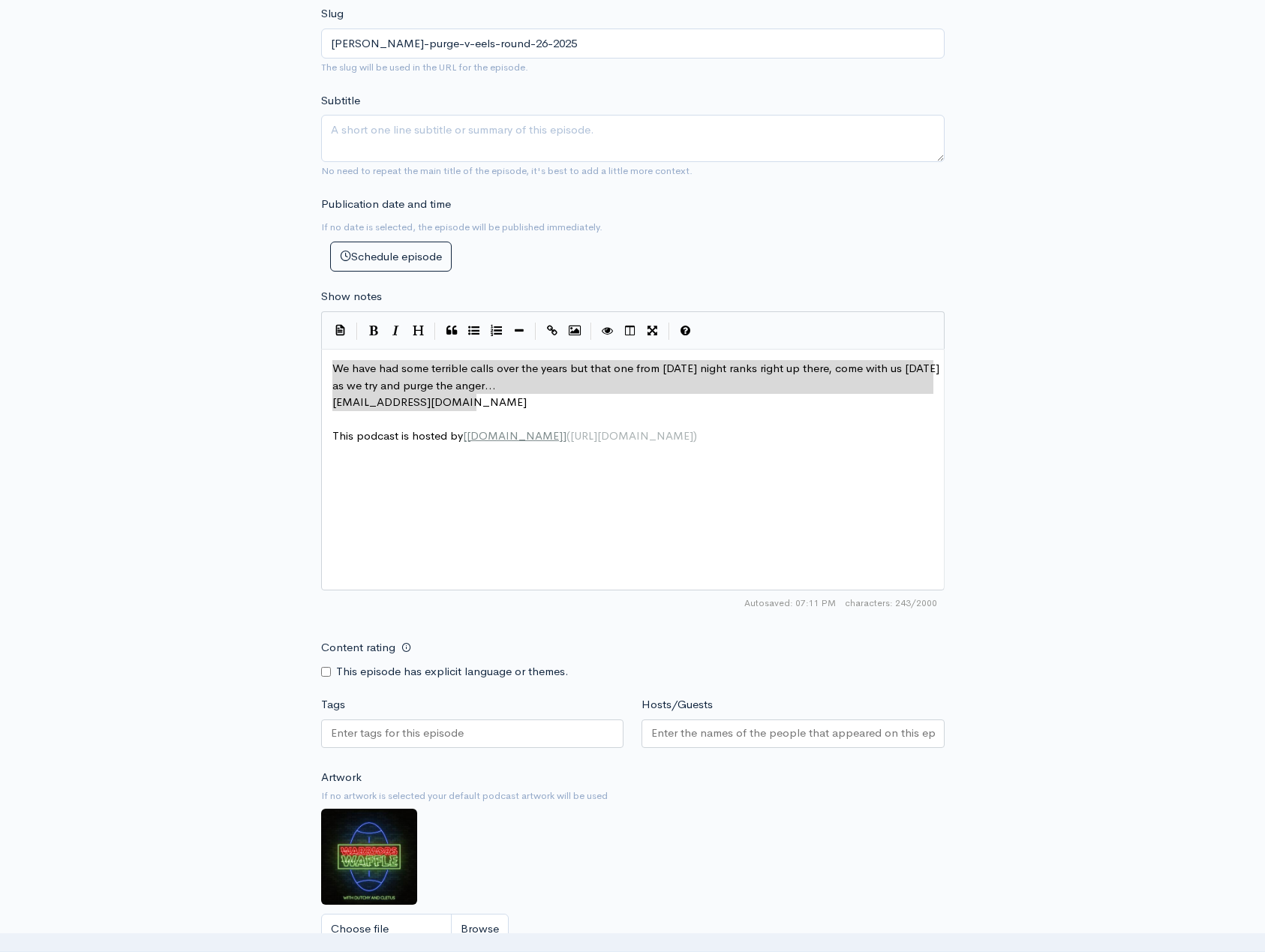
drag, startPoint x: 500, startPoint y: 404, endPoint x: 301, endPoint y: 366, distance: 202.6
type textarea "We have had some terrible calls over the years but that one from [DATE] night r…"
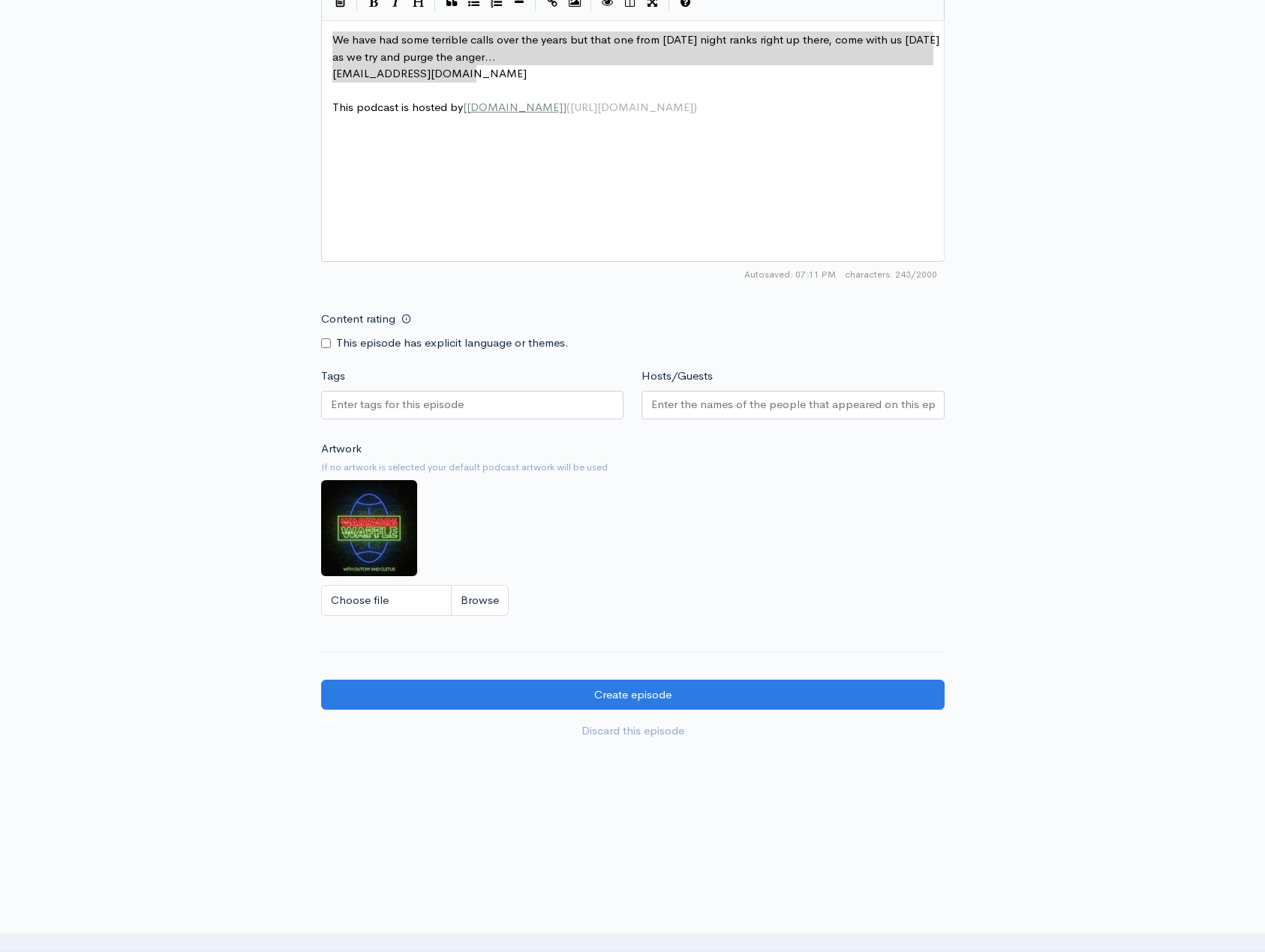
scroll to position [862, 0]
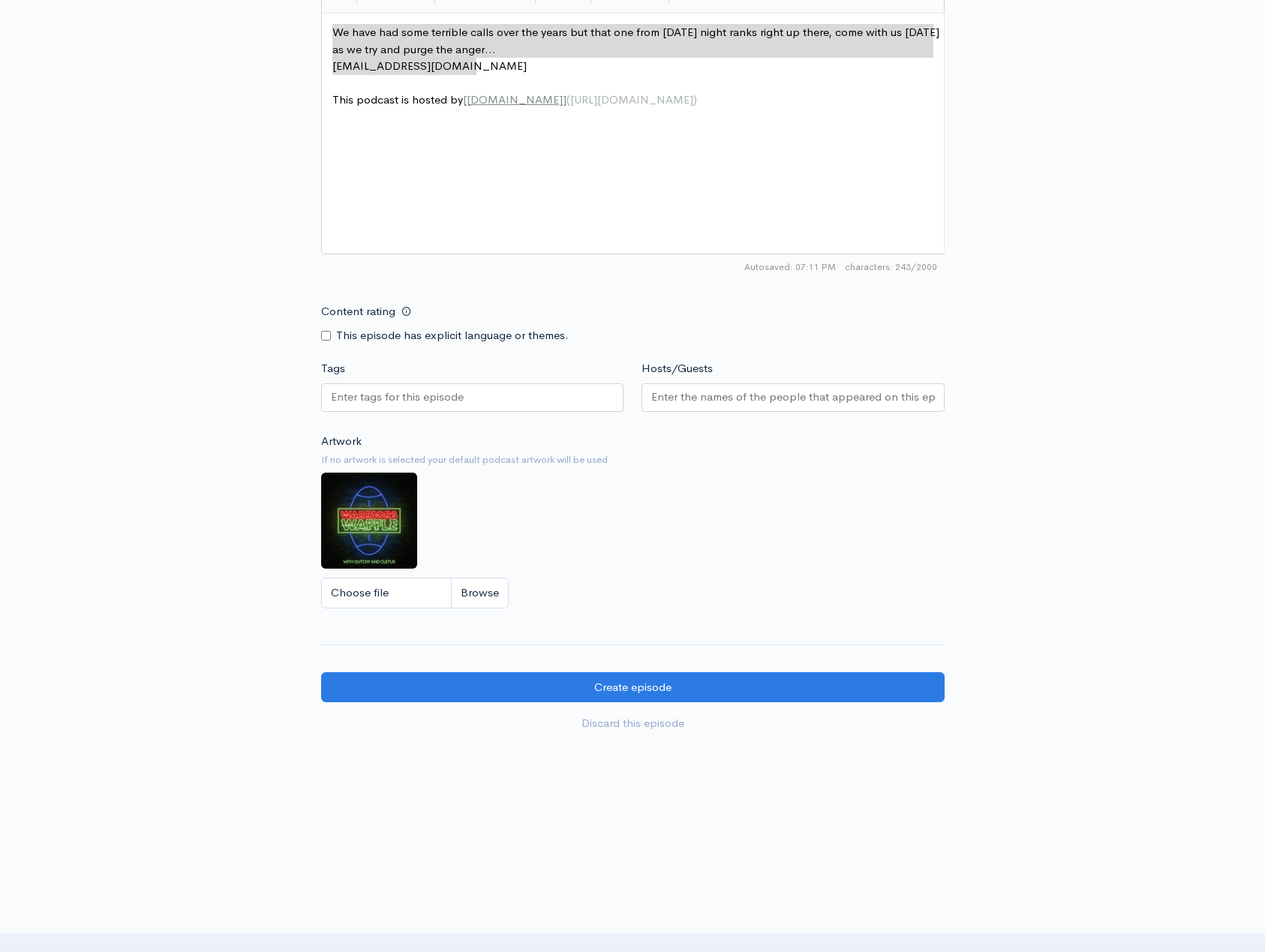
click at [329, 339] on input "Content rating" at bounding box center [326, 335] width 10 height 10
checkbox input "true"
click at [739, 403] on input "Hosts/Guests" at bounding box center [792, 397] width 284 height 17
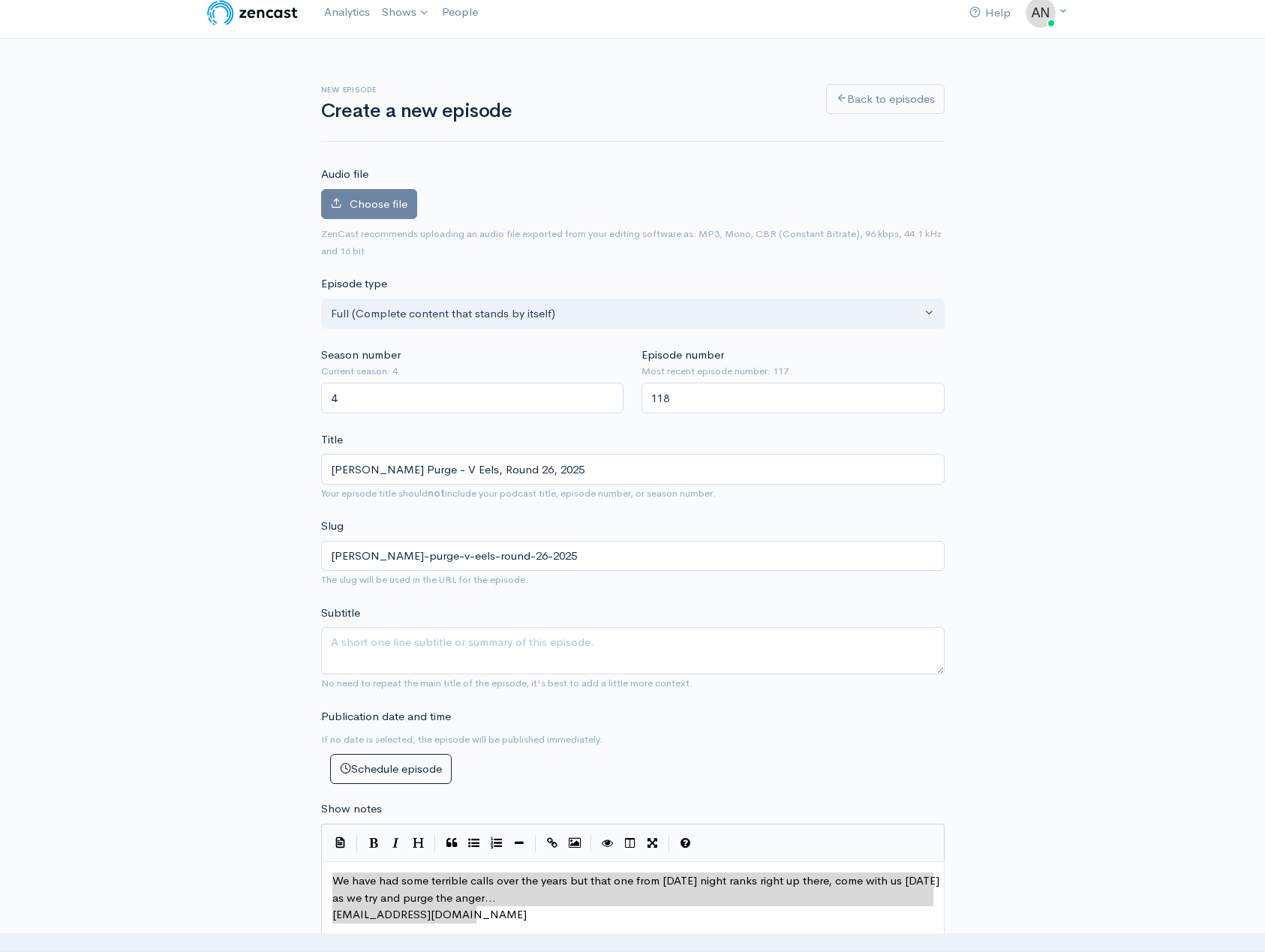
scroll to position [0, 0]
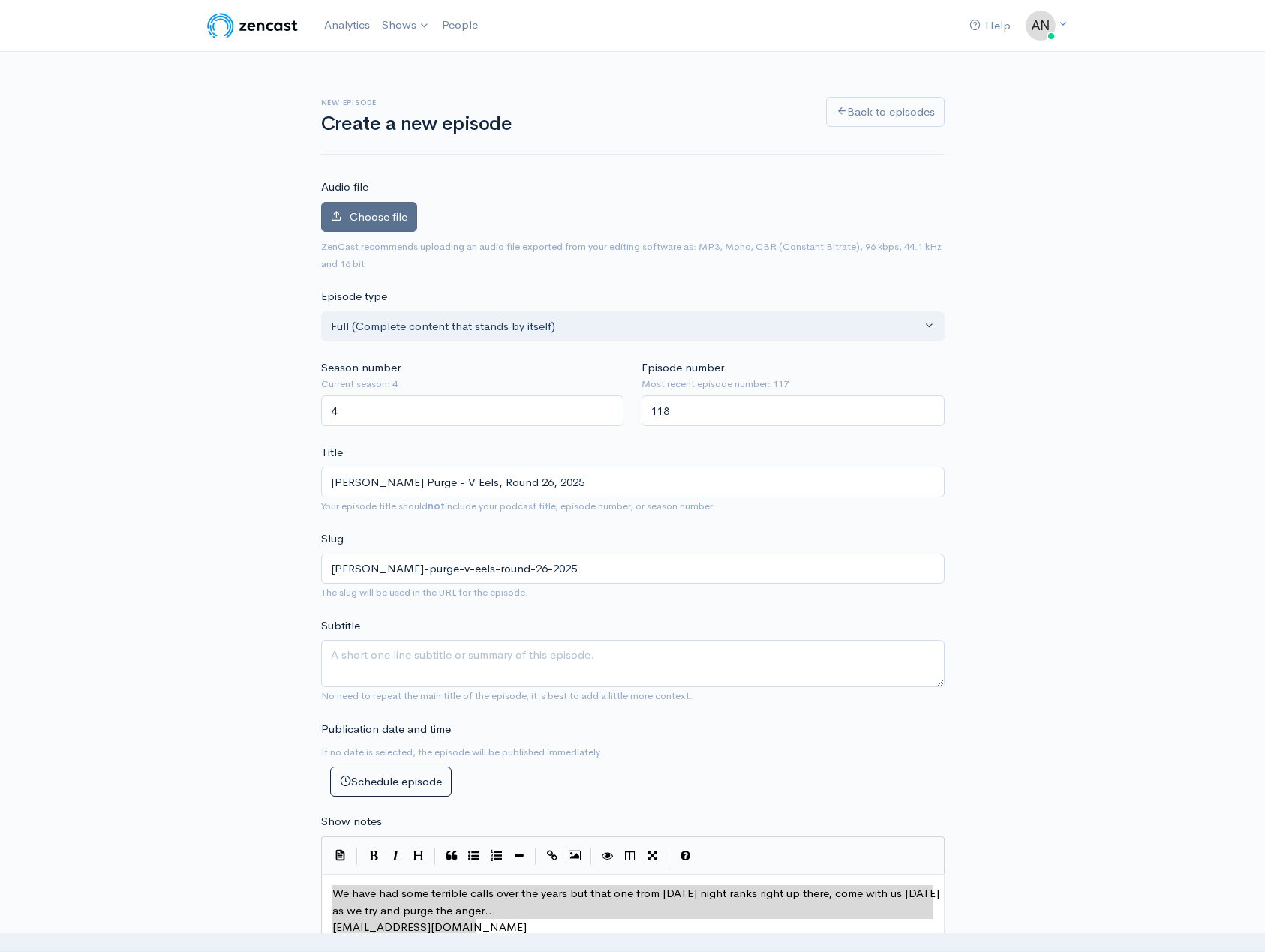
click at [356, 214] on span "Choose file" at bounding box center [378, 216] width 58 height 15
click at [0, 0] on input "Choose file" at bounding box center [0, 0] width 0 height 0
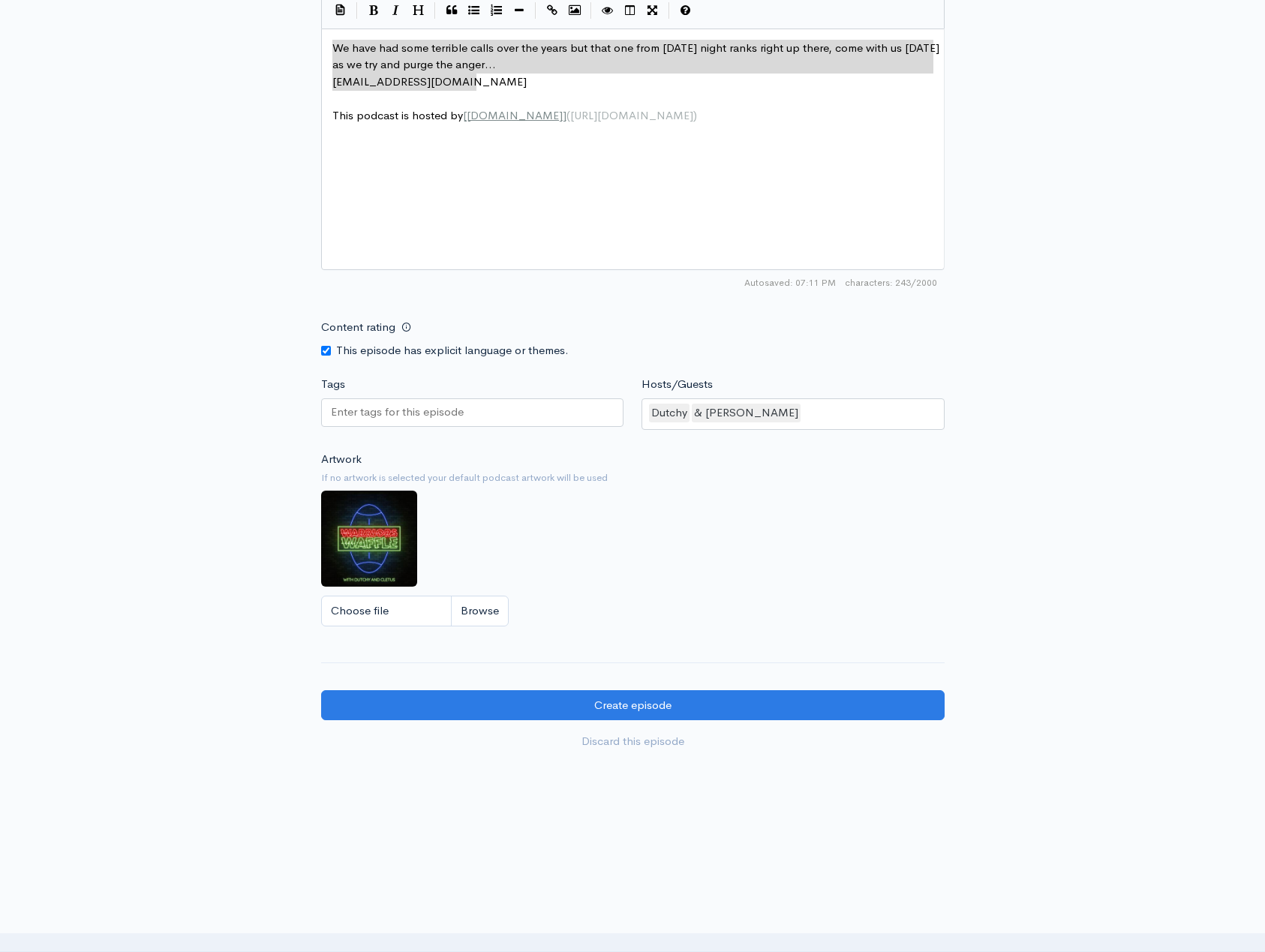
scroll to position [948, 0]
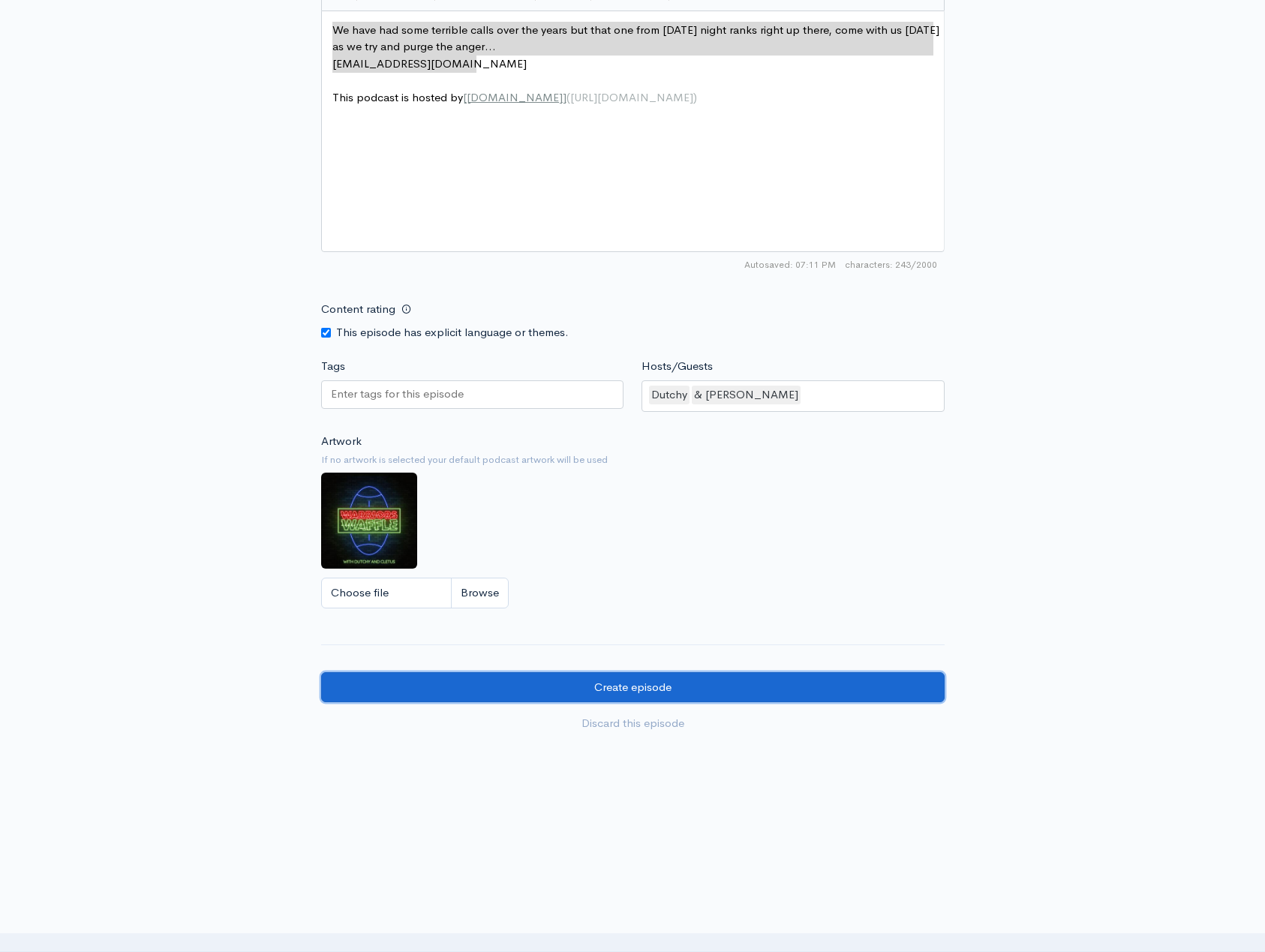
click at [588, 682] on input "Create episode" at bounding box center [632, 687] width 623 height 31
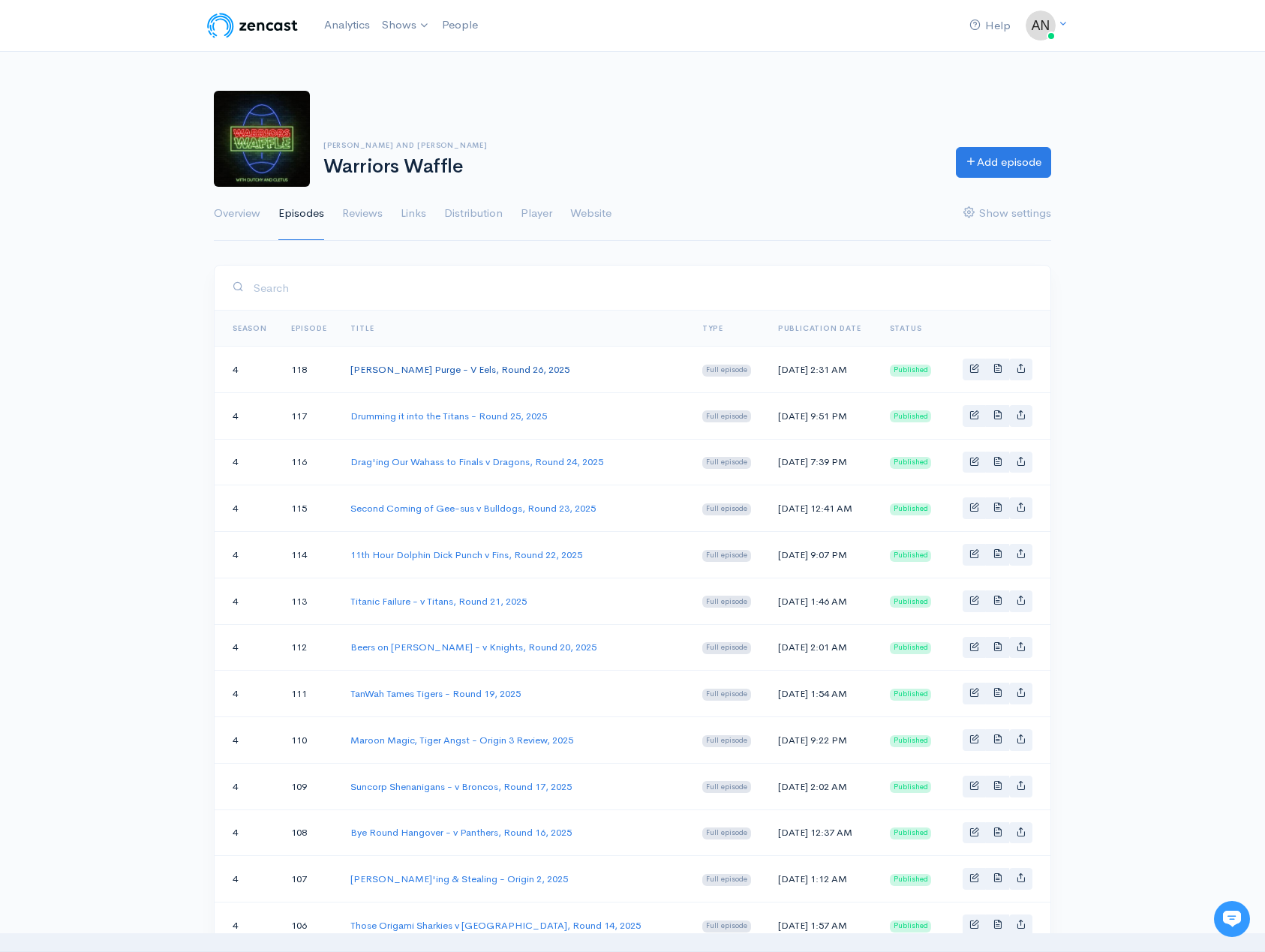
click at [471, 366] on link "[PERSON_NAME] Purge - V Eels, Round 26, 2025" at bounding box center [460, 370] width 219 height 13
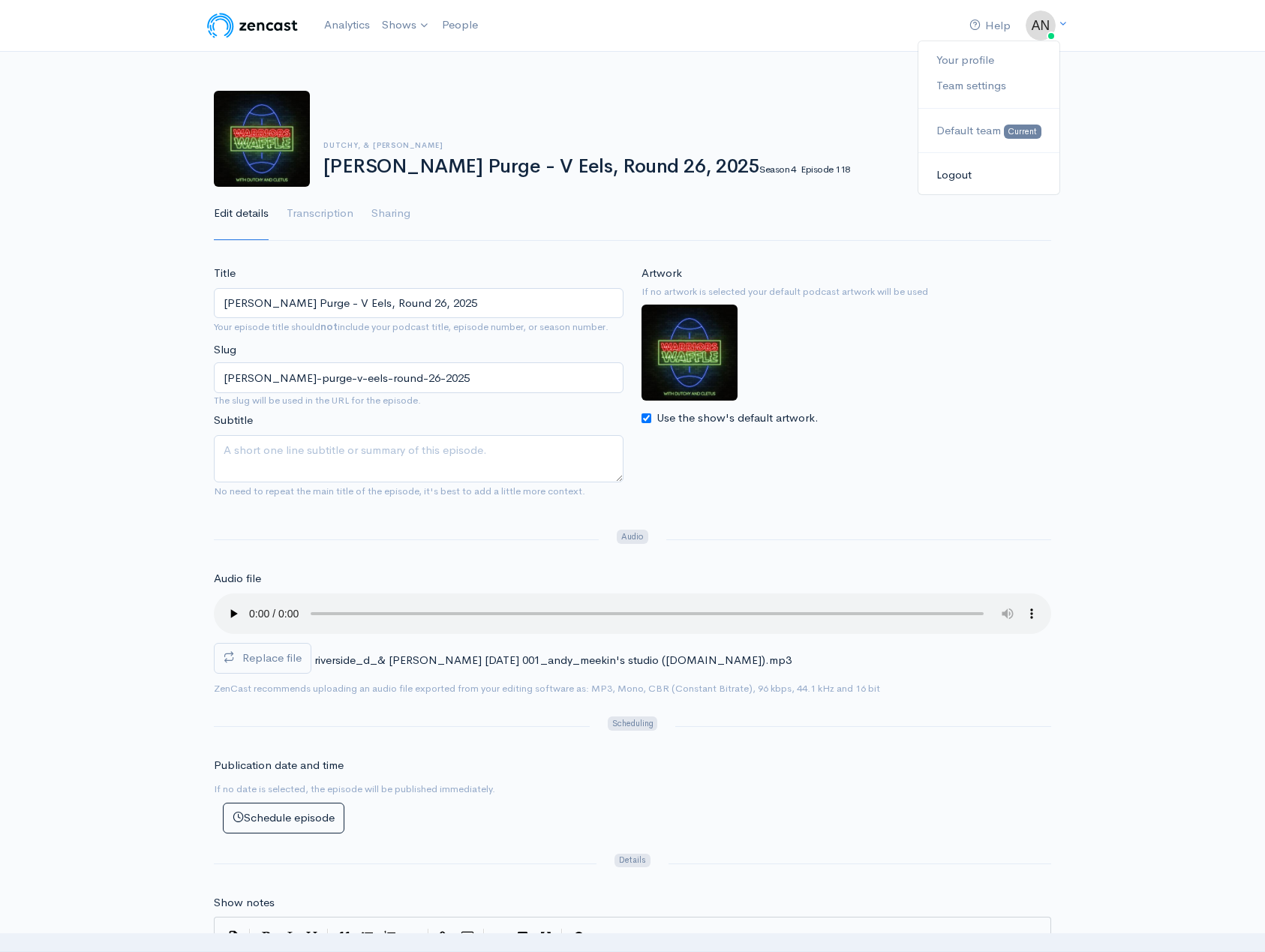
click at [958, 175] on link "Logout" at bounding box center [988, 175] width 141 height 26
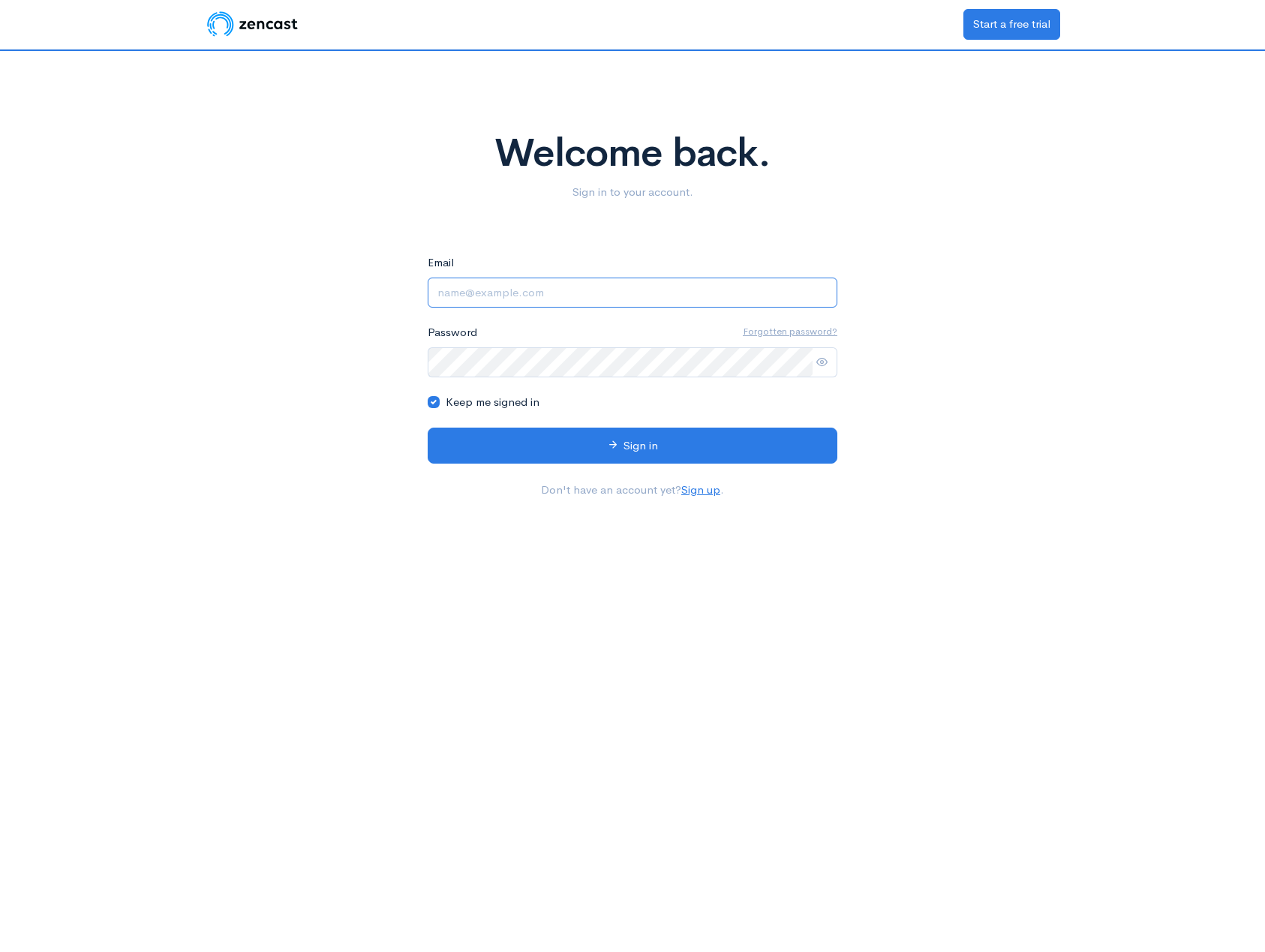
type input "angrymeekin@hotmail.com"
